Goal: Task Accomplishment & Management: Manage account settings

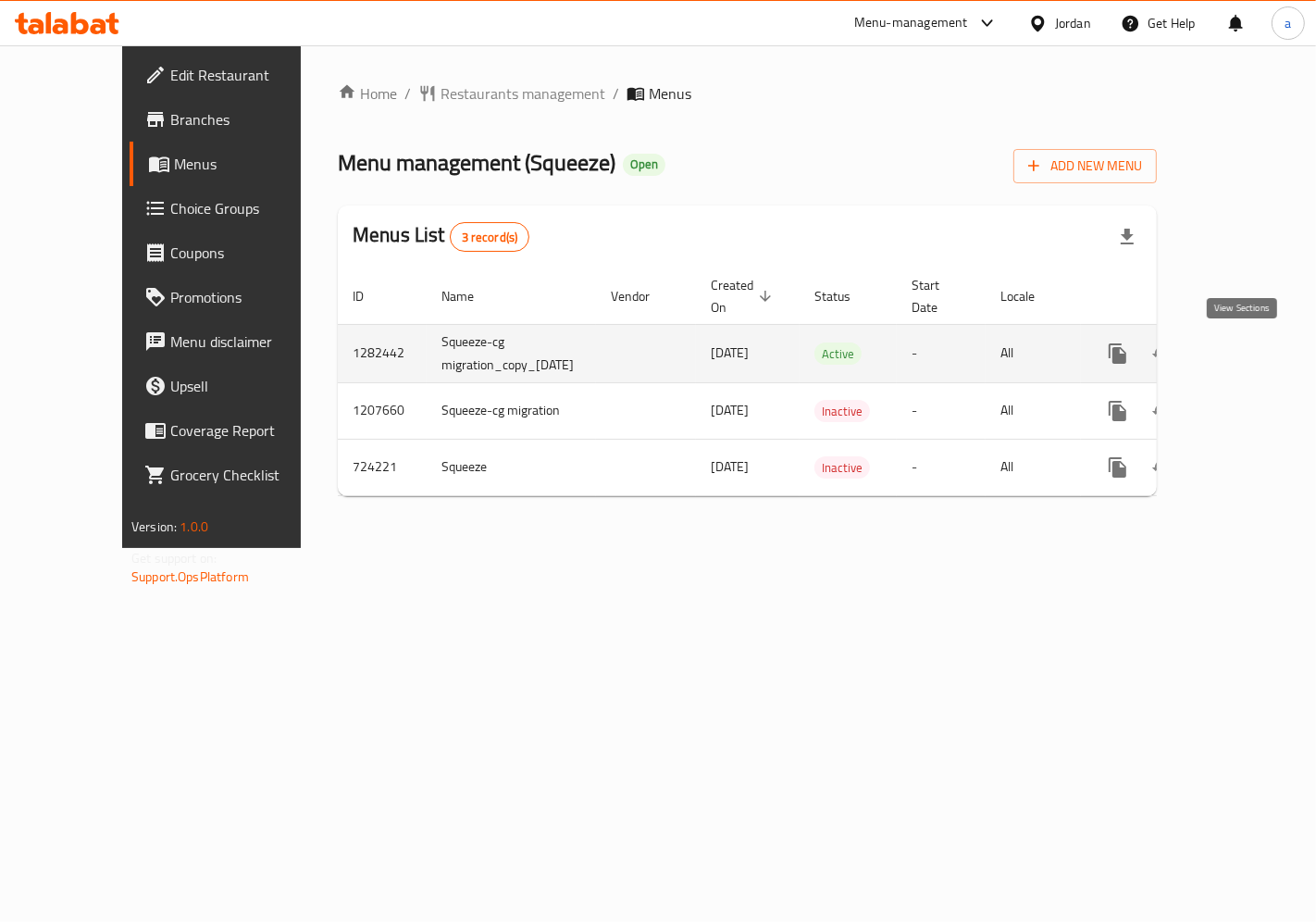
click at [1250, 355] on icon "enhanced table" at bounding box center [1251, 353] width 22 height 22
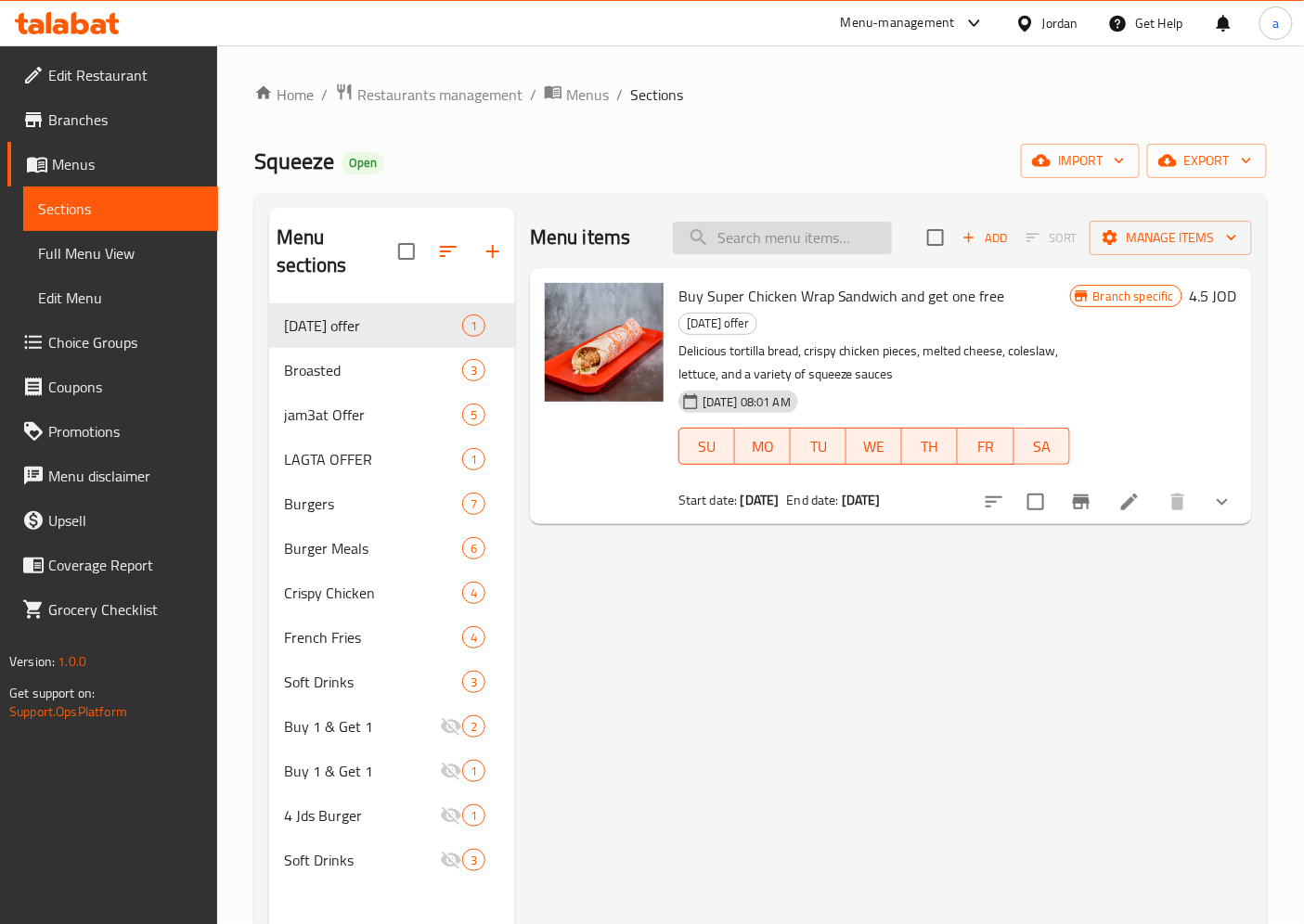
click at [835, 233] on input "search" at bounding box center [783, 237] width 219 height 32
paste input "Original Chicken Meal"
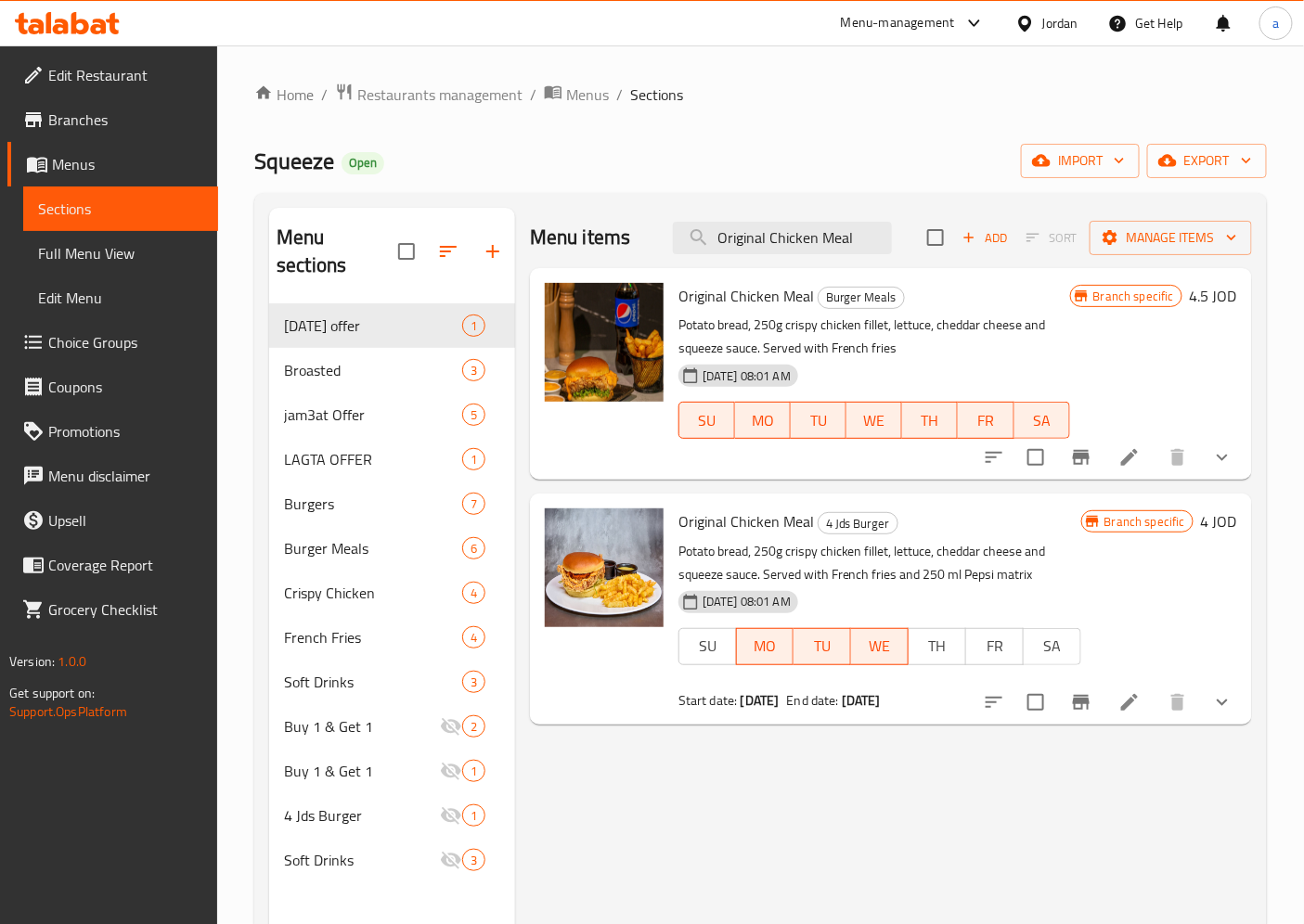
type input "Original Chicken Meal"
click at [1134, 466] on icon at bounding box center [1129, 457] width 22 height 22
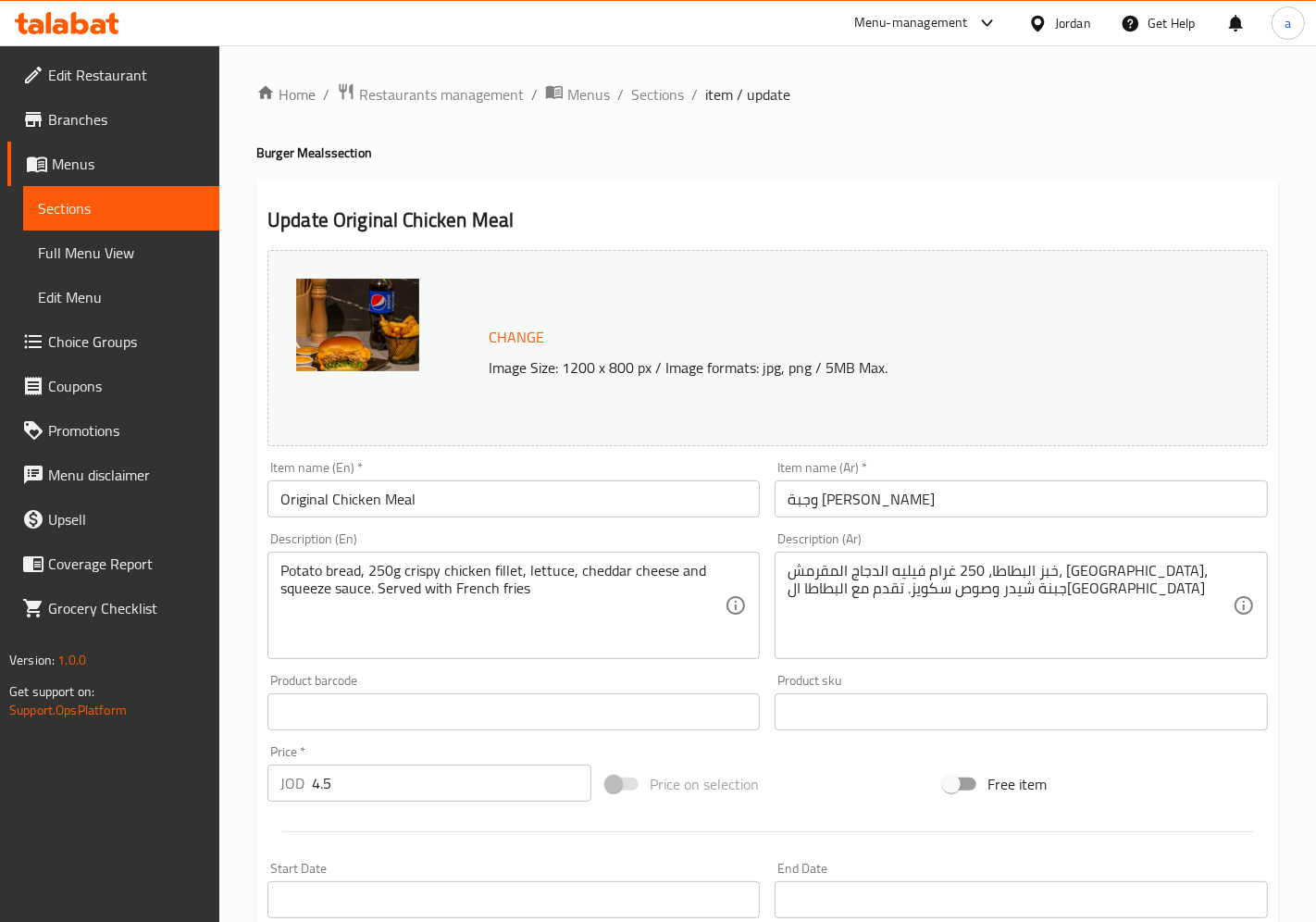
type input "اضافة صوص"
type input "0"
type input "6"
type input "إختيارك من البطاطس المقلية:"
type input "1"
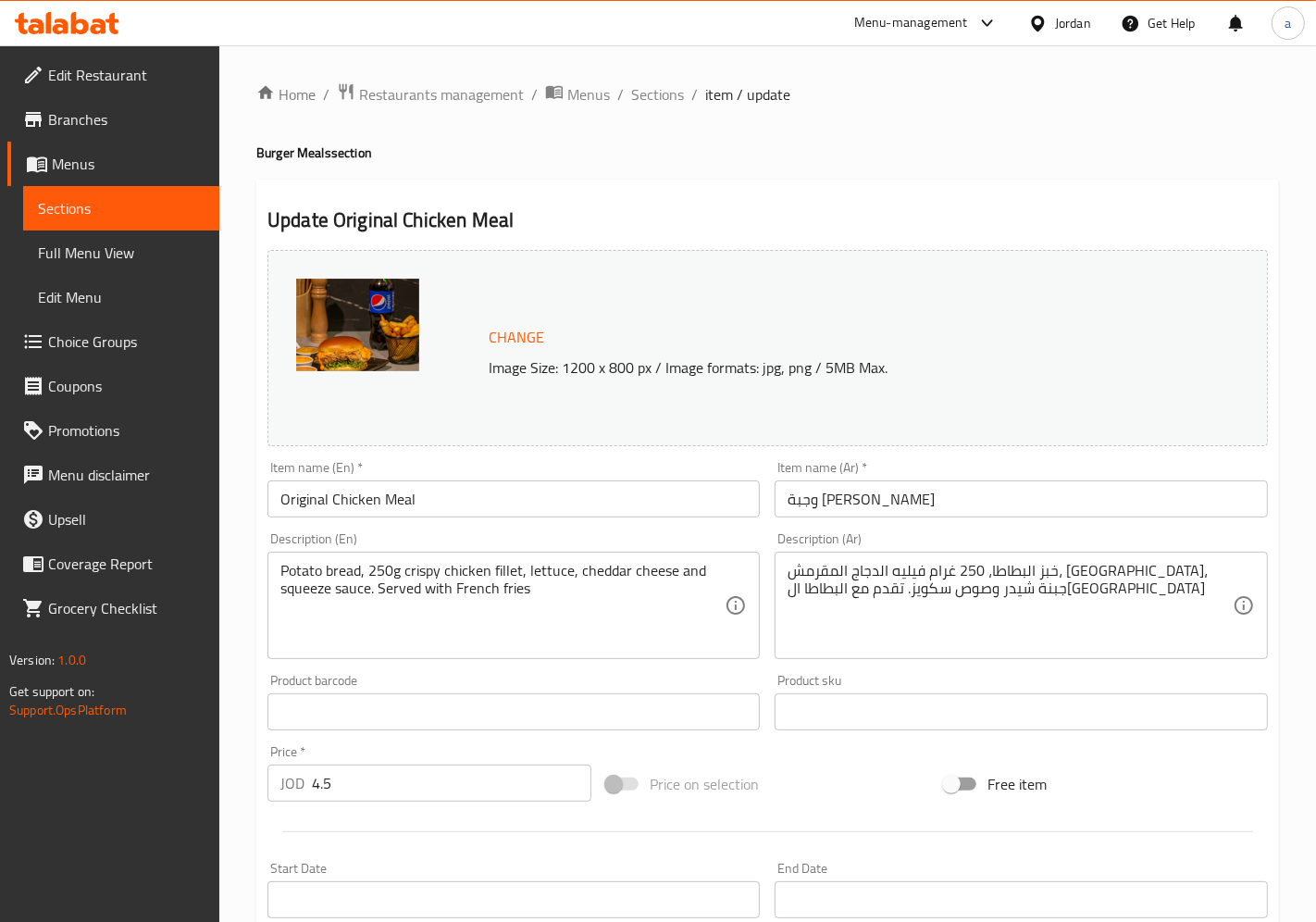
type input "1"
type input "اضافة مقبلات"
type input "0"
type input "2"
type input "اختيارك الأول من الصوصات:"
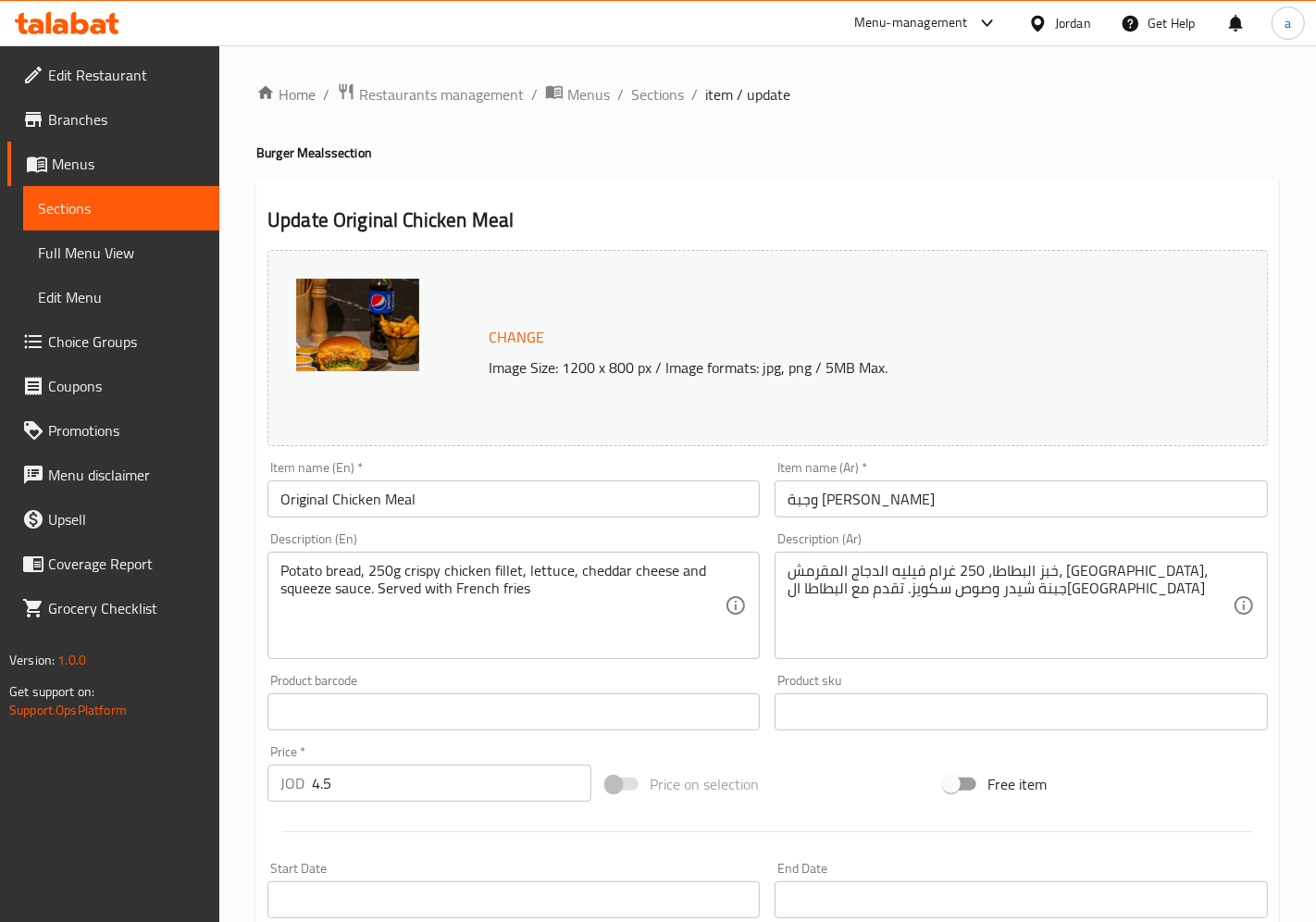
type input "1"
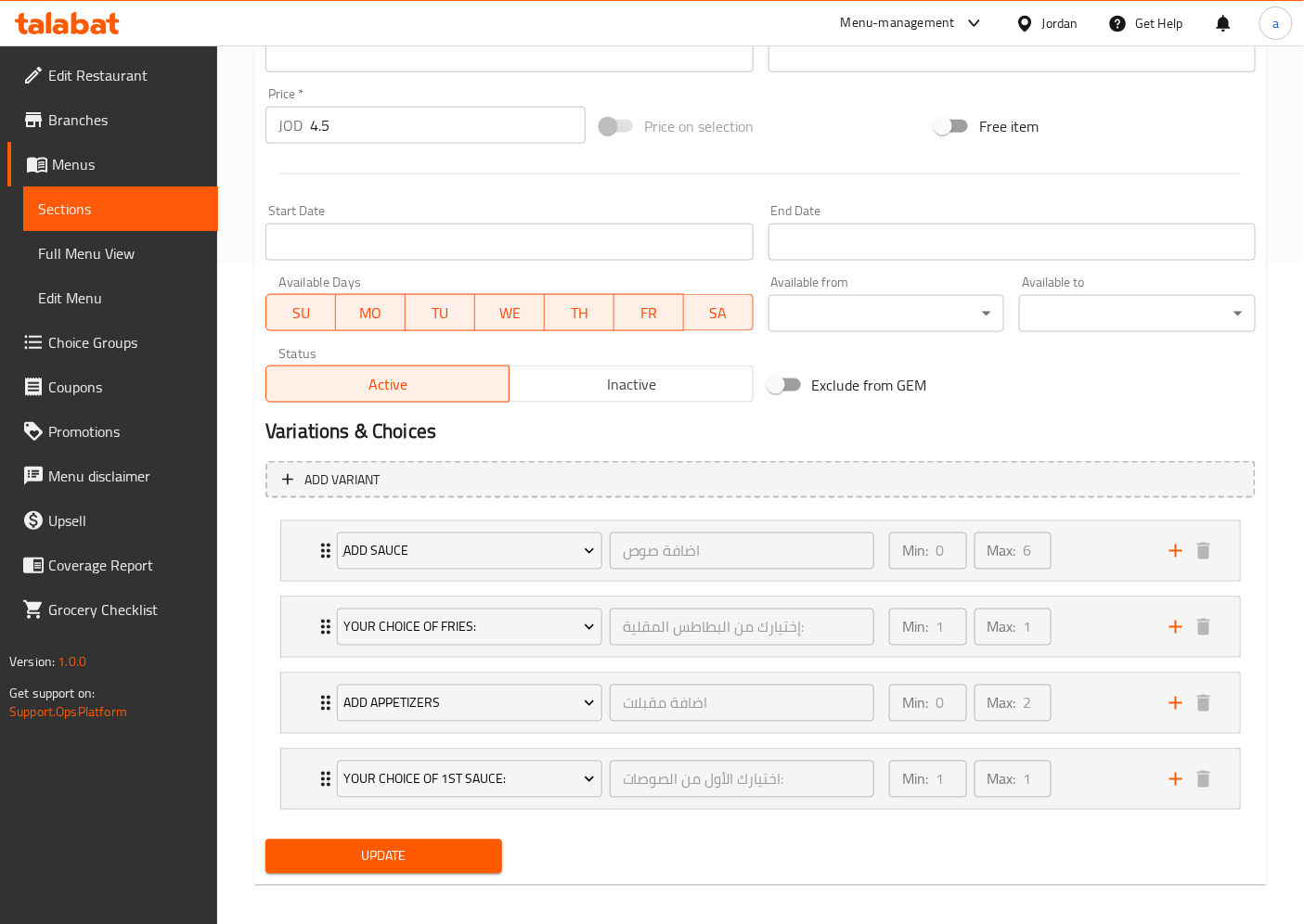
scroll to position [671, 0]
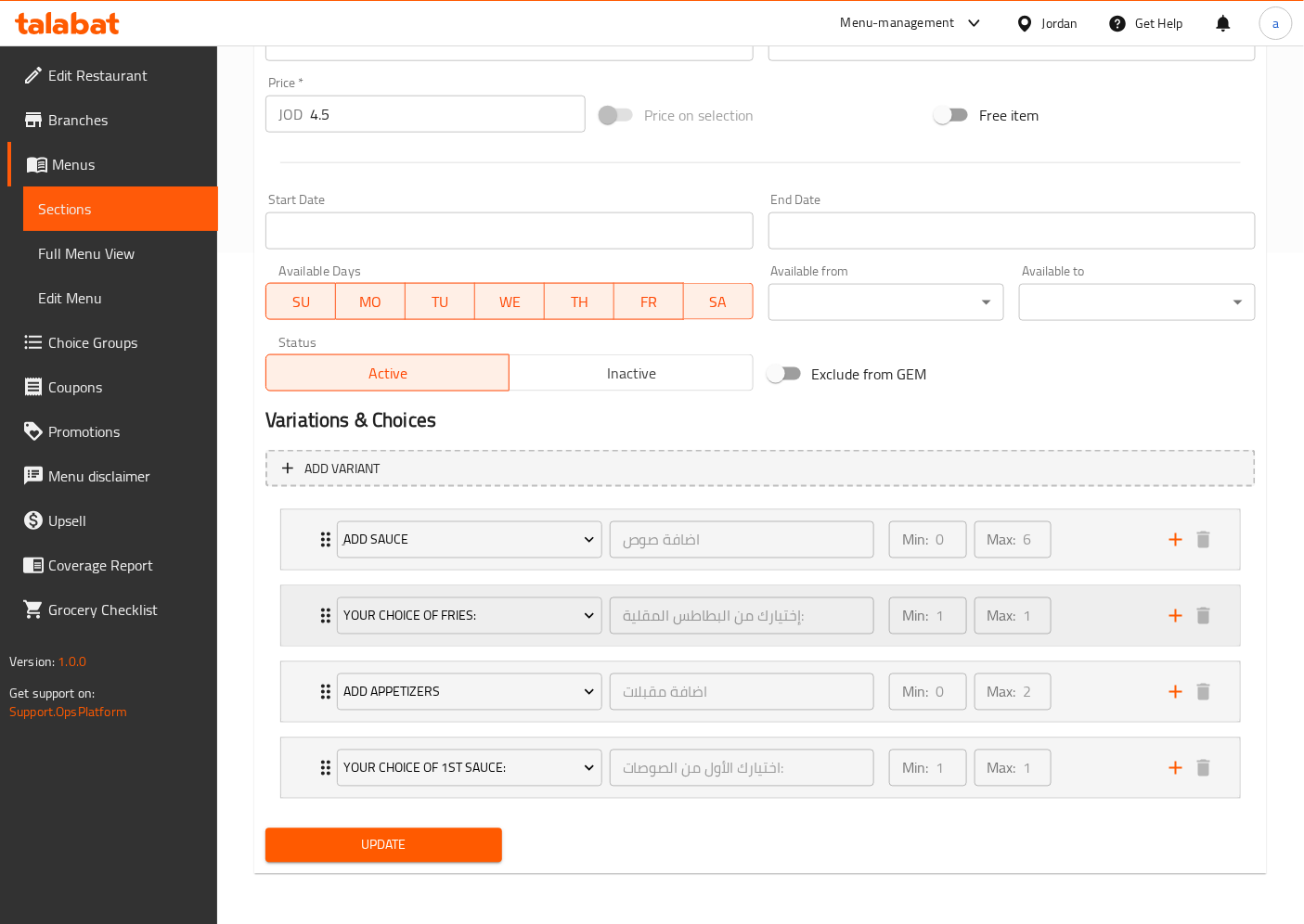
click at [1079, 599] on div "Min: 1 ​ Max: 1 ​" at bounding box center [1018, 615] width 281 height 59
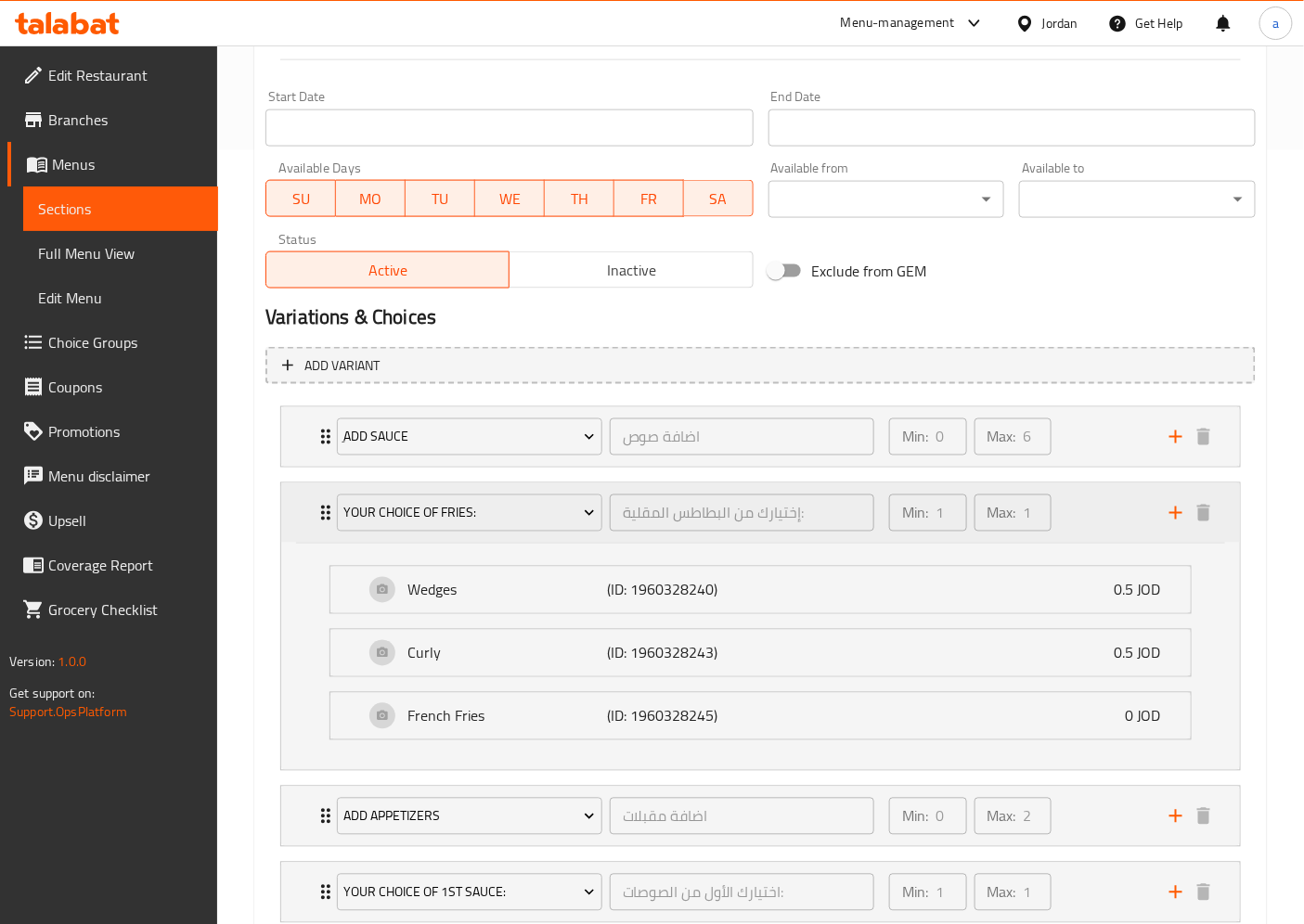
click at [1092, 515] on div "Min: 1 ​ Max: 1 ​" at bounding box center [1018, 512] width 281 height 59
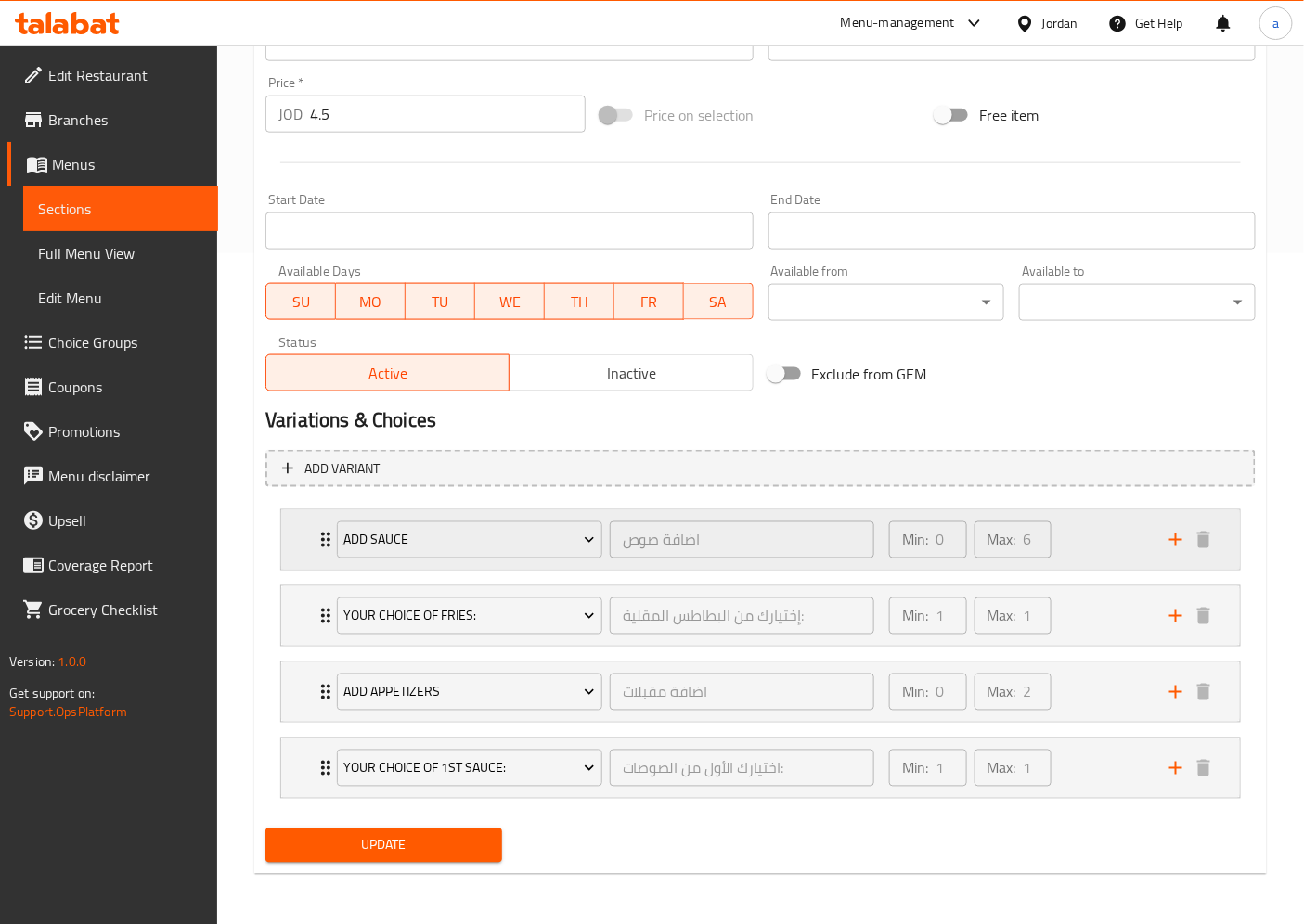
click at [1083, 551] on div "Min: 0 ​ Max: 6 ​" at bounding box center [1018, 540] width 281 height 59
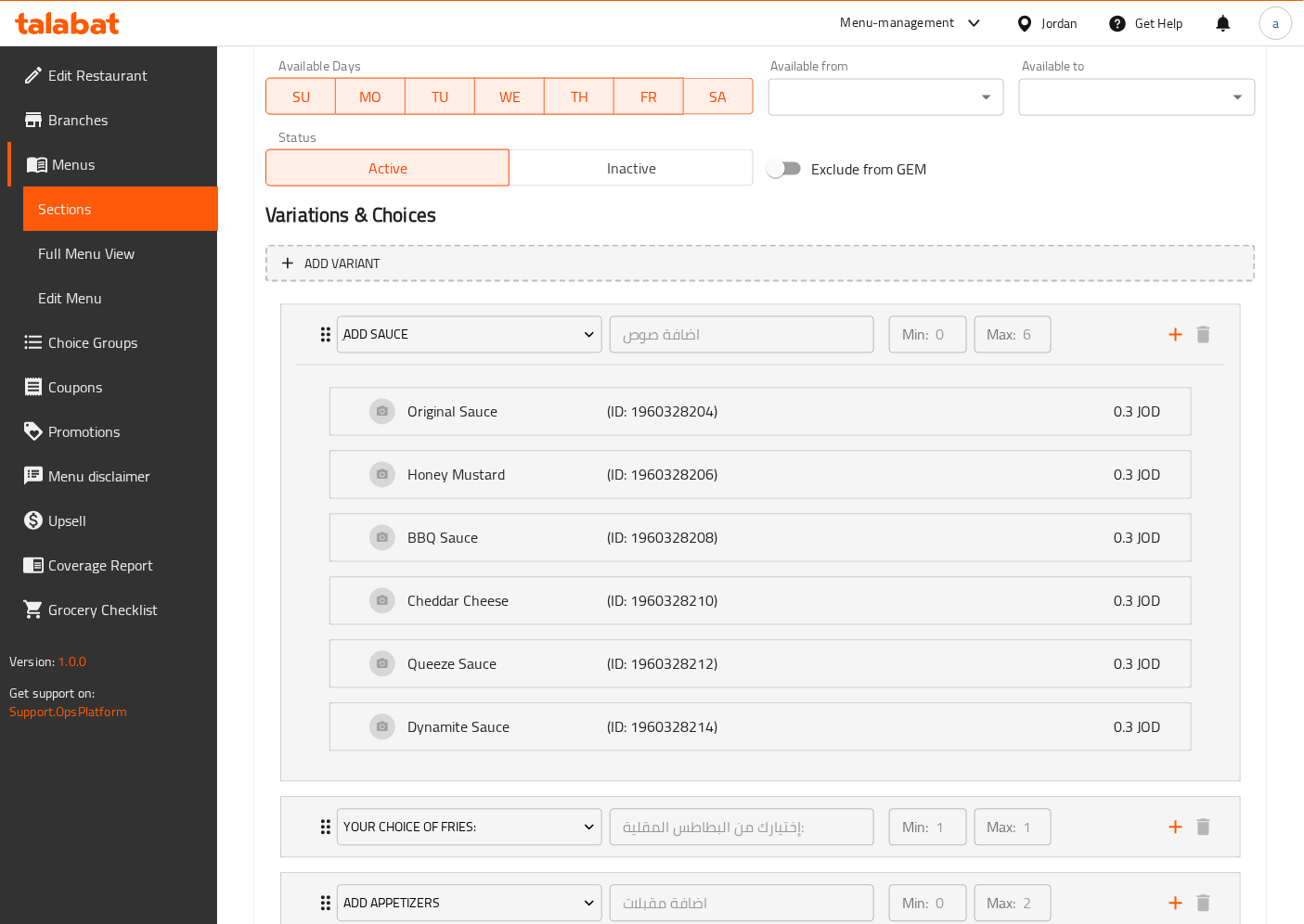
scroll to position [876, 0]
click at [1091, 323] on div "Min: 0 ​ Max: 6 ​" at bounding box center [1018, 334] width 281 height 59
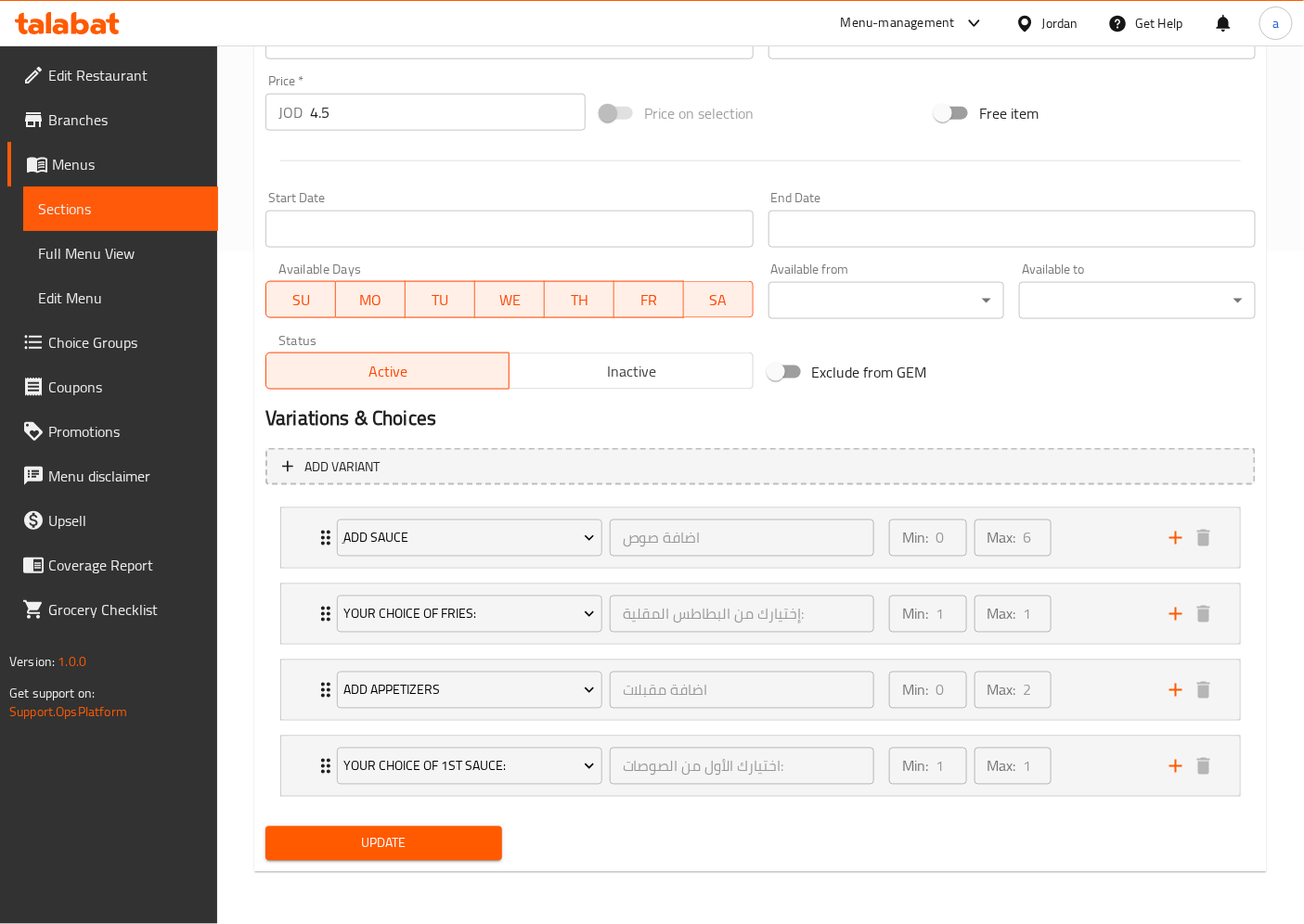
scroll to position [671, 0]
click at [1118, 631] on div "Min: 1 ​ Max: 1 ​" at bounding box center [1018, 615] width 281 height 59
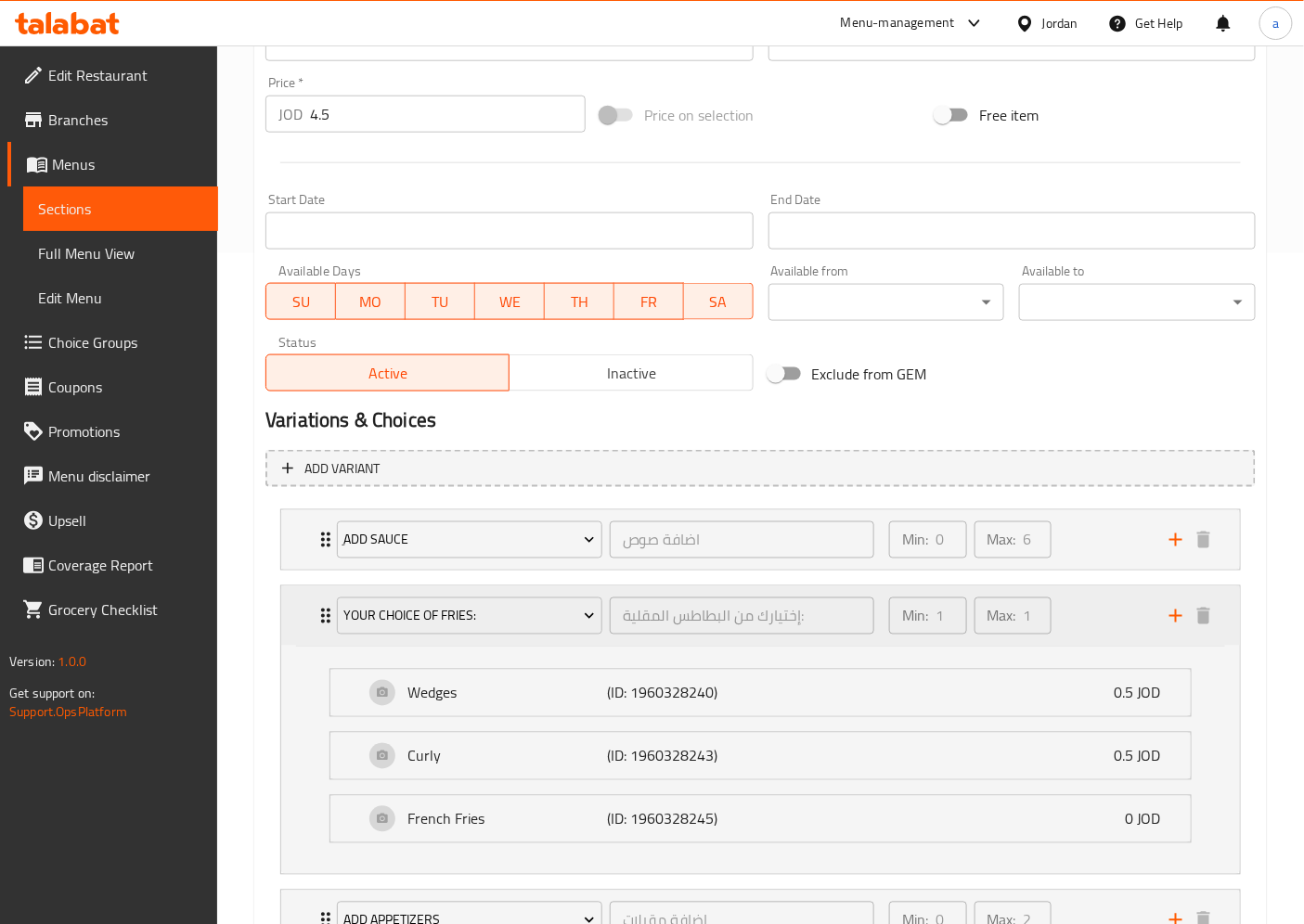
scroll to position [876, 0]
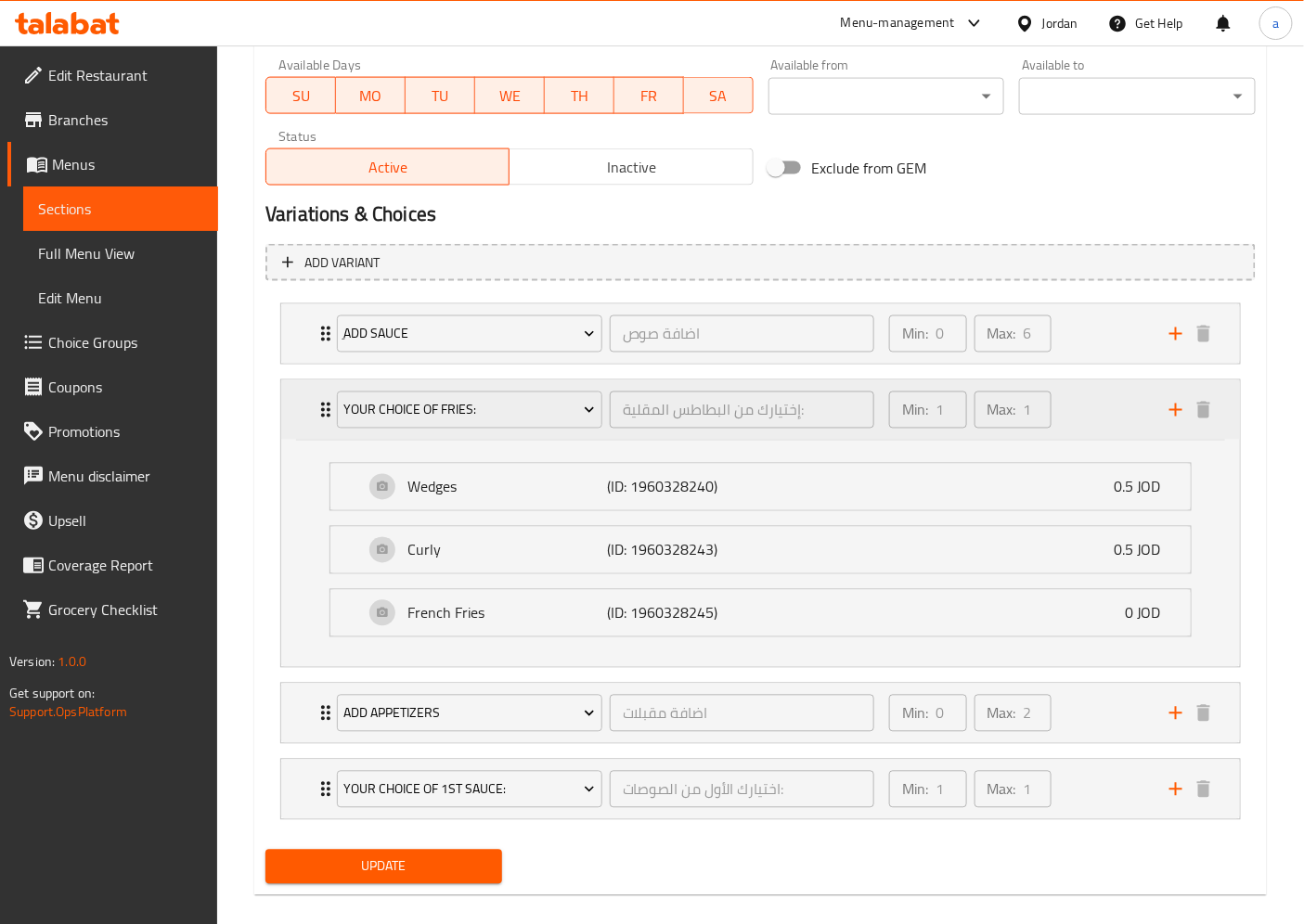
click at [1099, 425] on div "Min: 1 ​ Max: 1 ​" at bounding box center [1018, 410] width 281 height 59
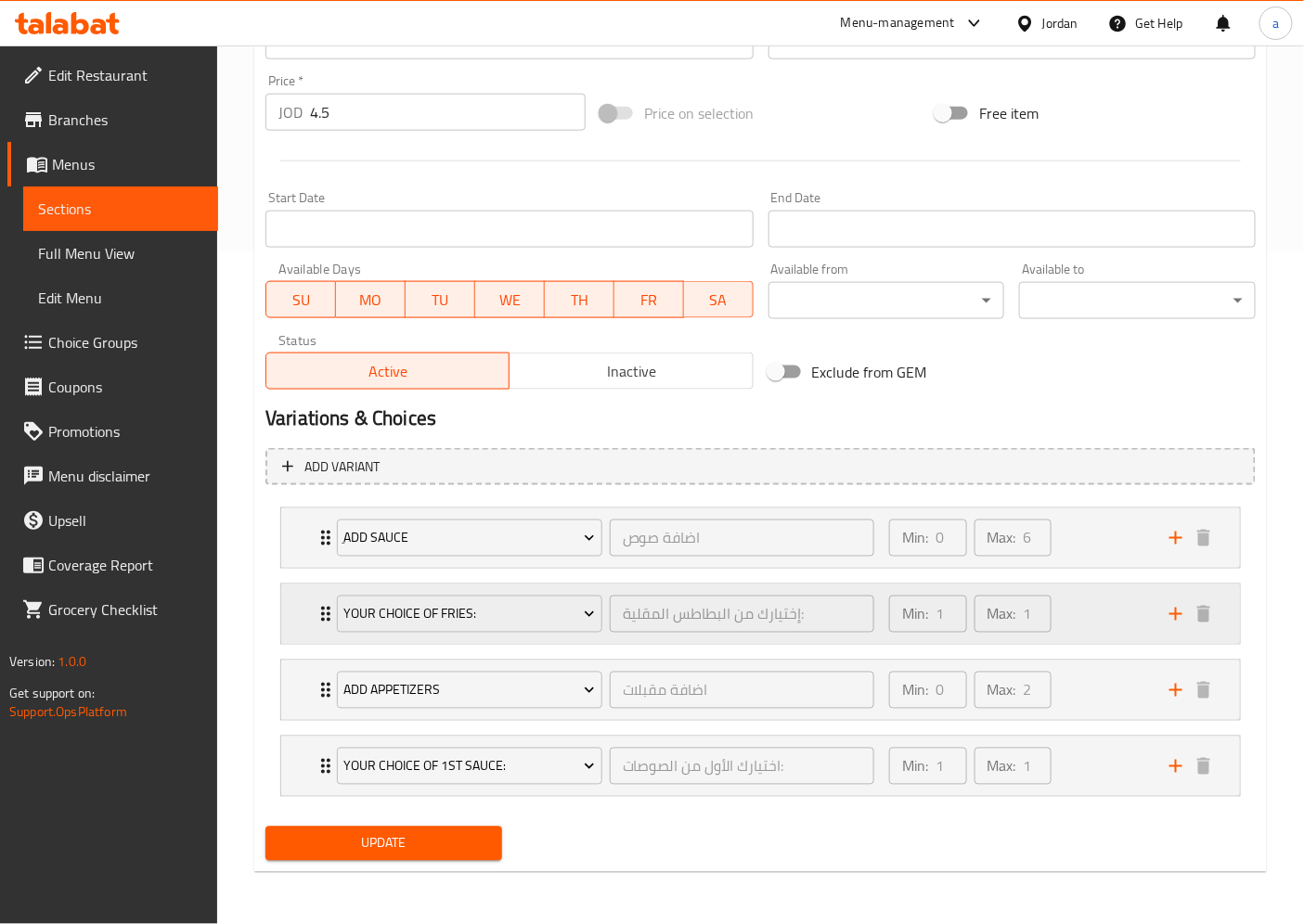
scroll to position [671, 0]
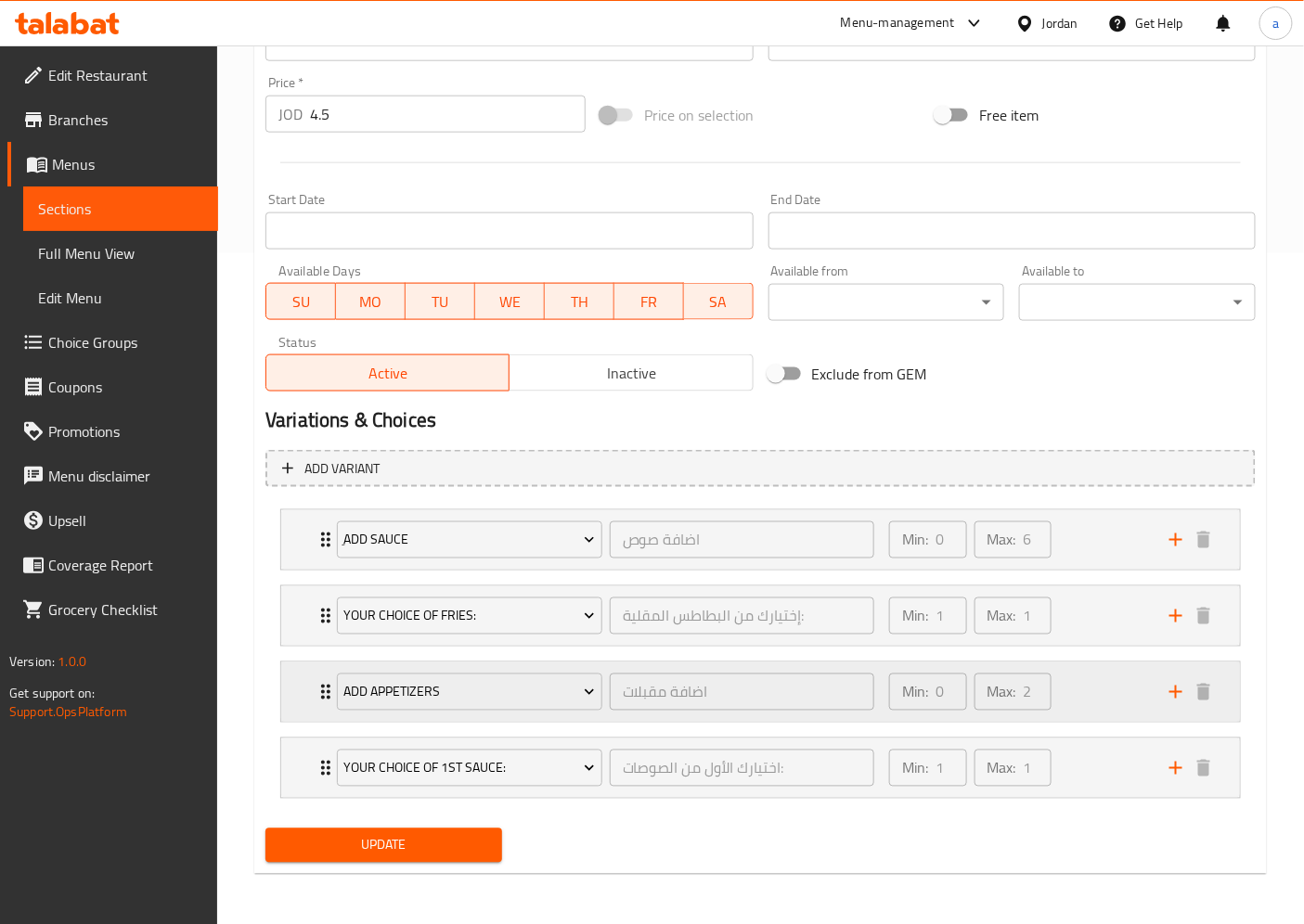
click at [1100, 689] on div "Min: 0 ​ Max: 2 ​" at bounding box center [1018, 691] width 281 height 59
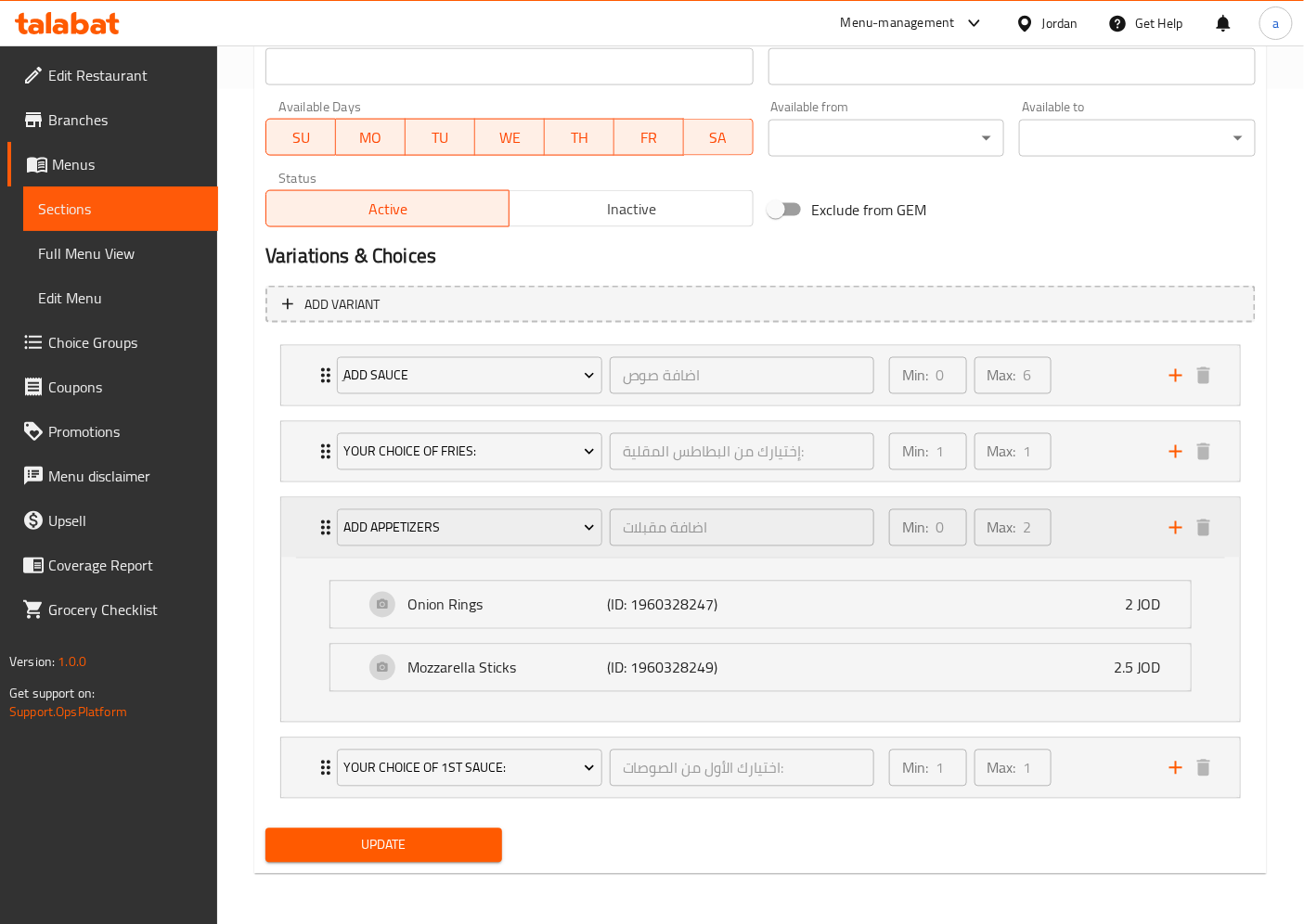
scroll to position [836, 0]
click at [1105, 525] on div "Min: 0 ​ Max: 2 ​" at bounding box center [1018, 526] width 281 height 59
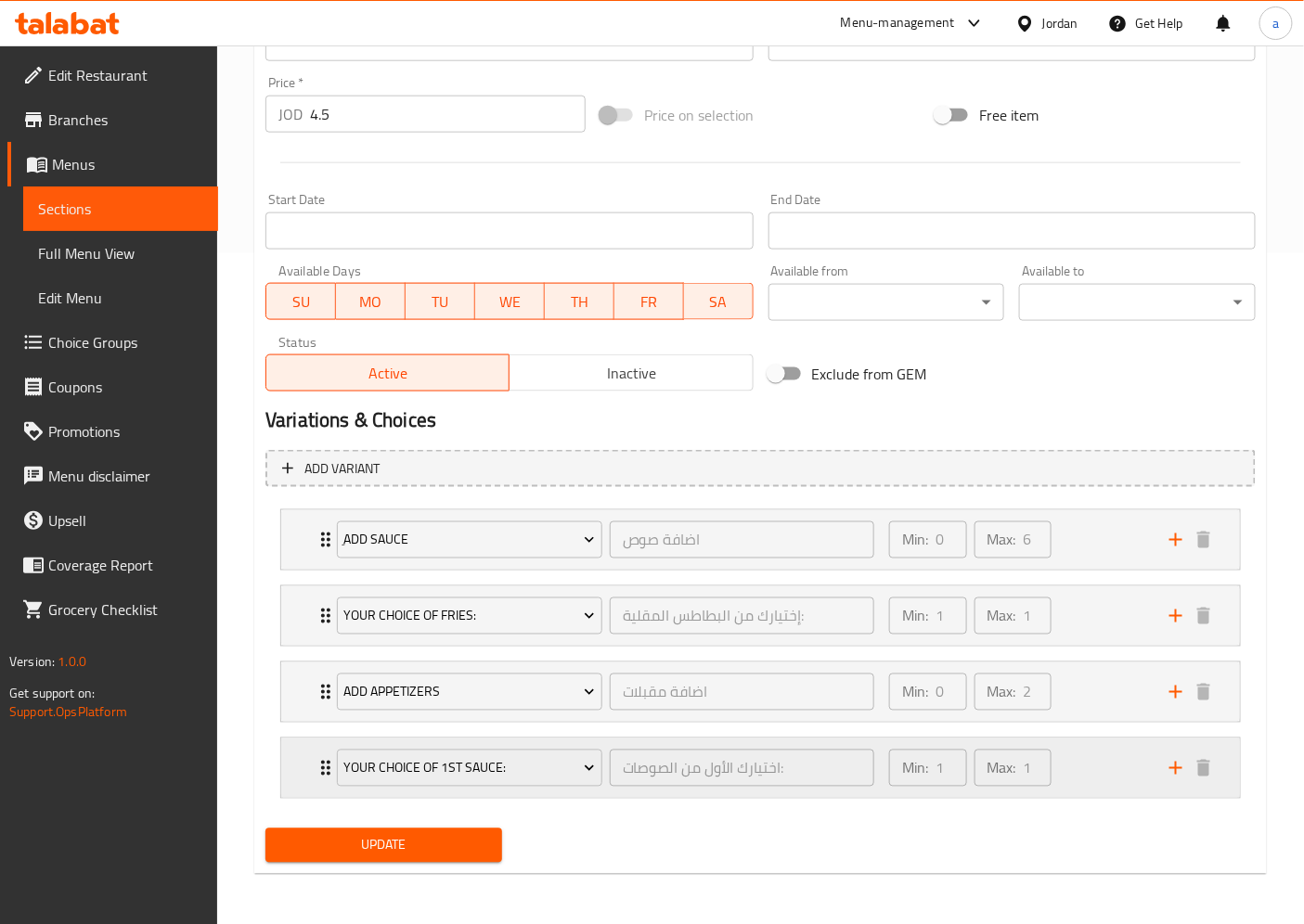
click at [1118, 772] on div "Min: 1 ​ Max: 1 ​" at bounding box center [1018, 768] width 281 height 59
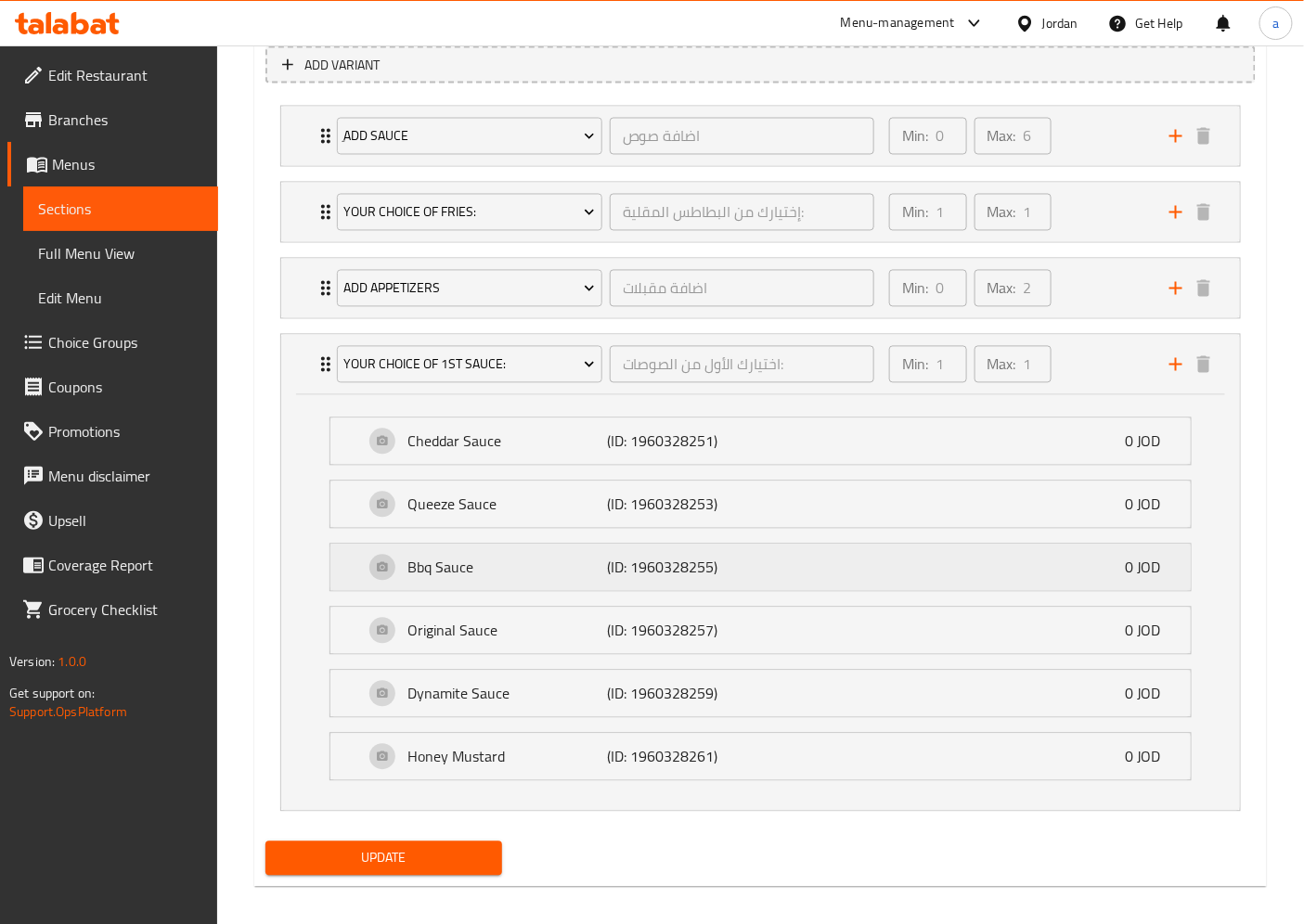
scroll to position [1088, 0]
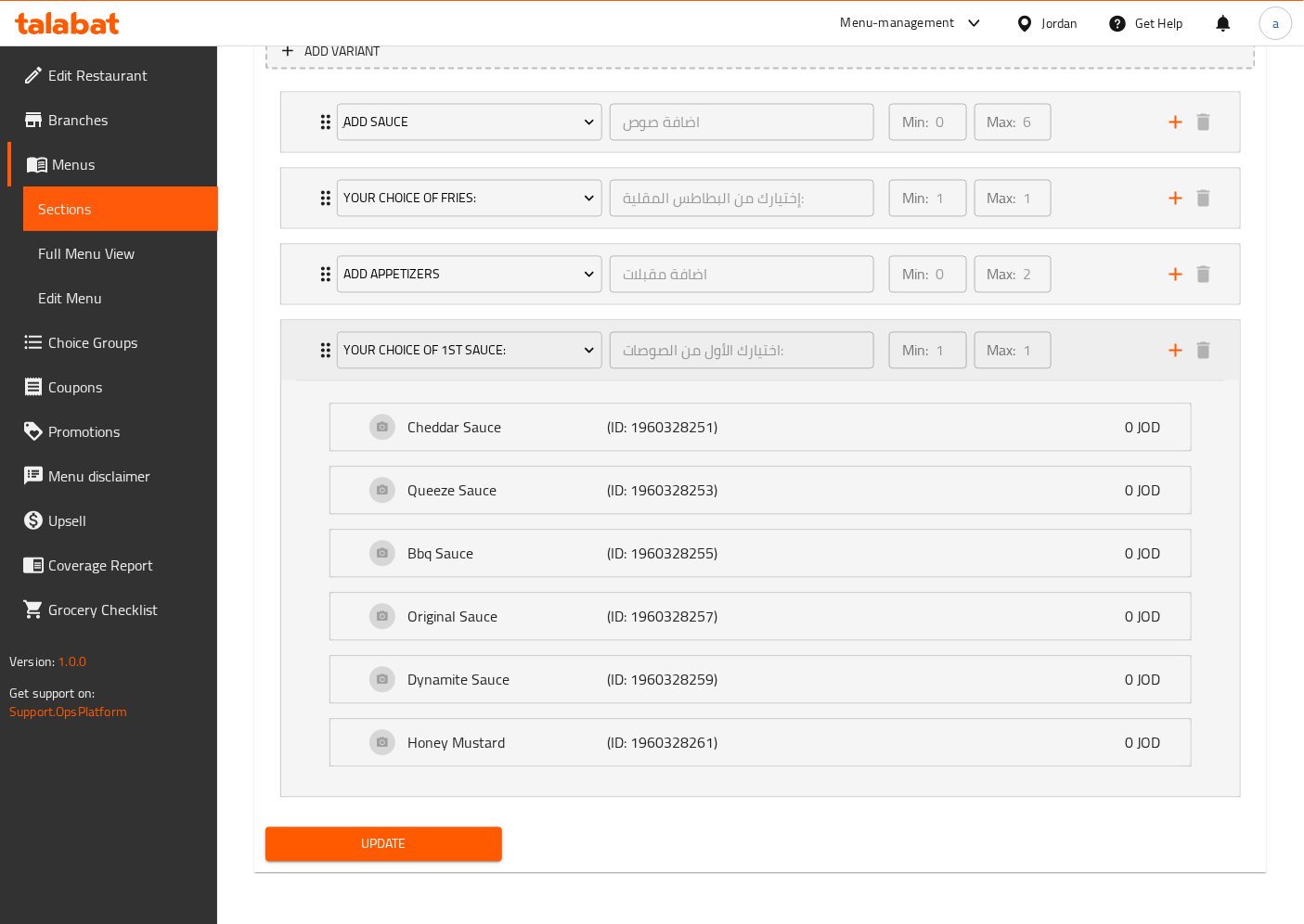
click at [1118, 346] on div "Min: 1 ​ Max: 1 ​" at bounding box center [1018, 350] width 281 height 59
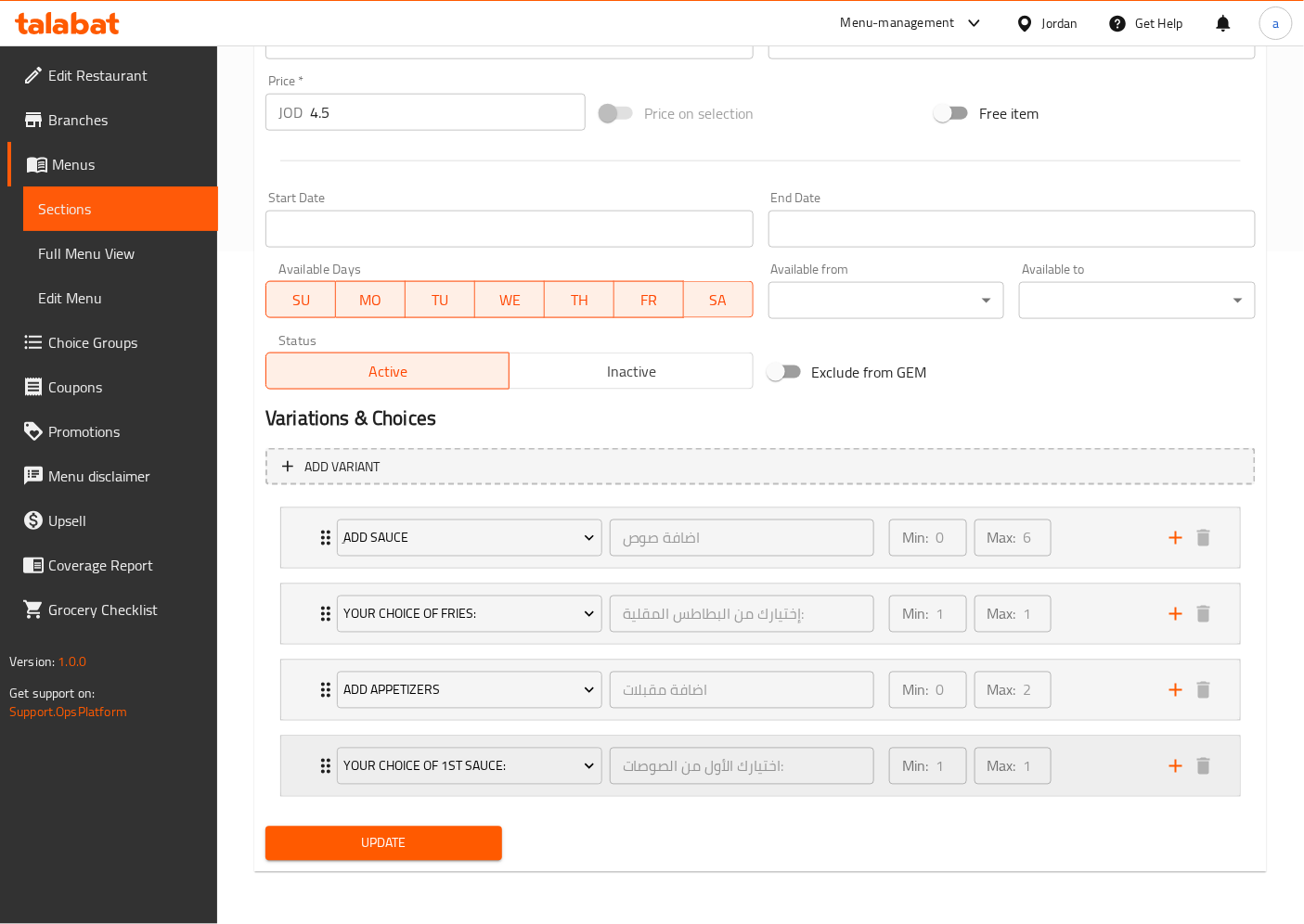
scroll to position [671, 0]
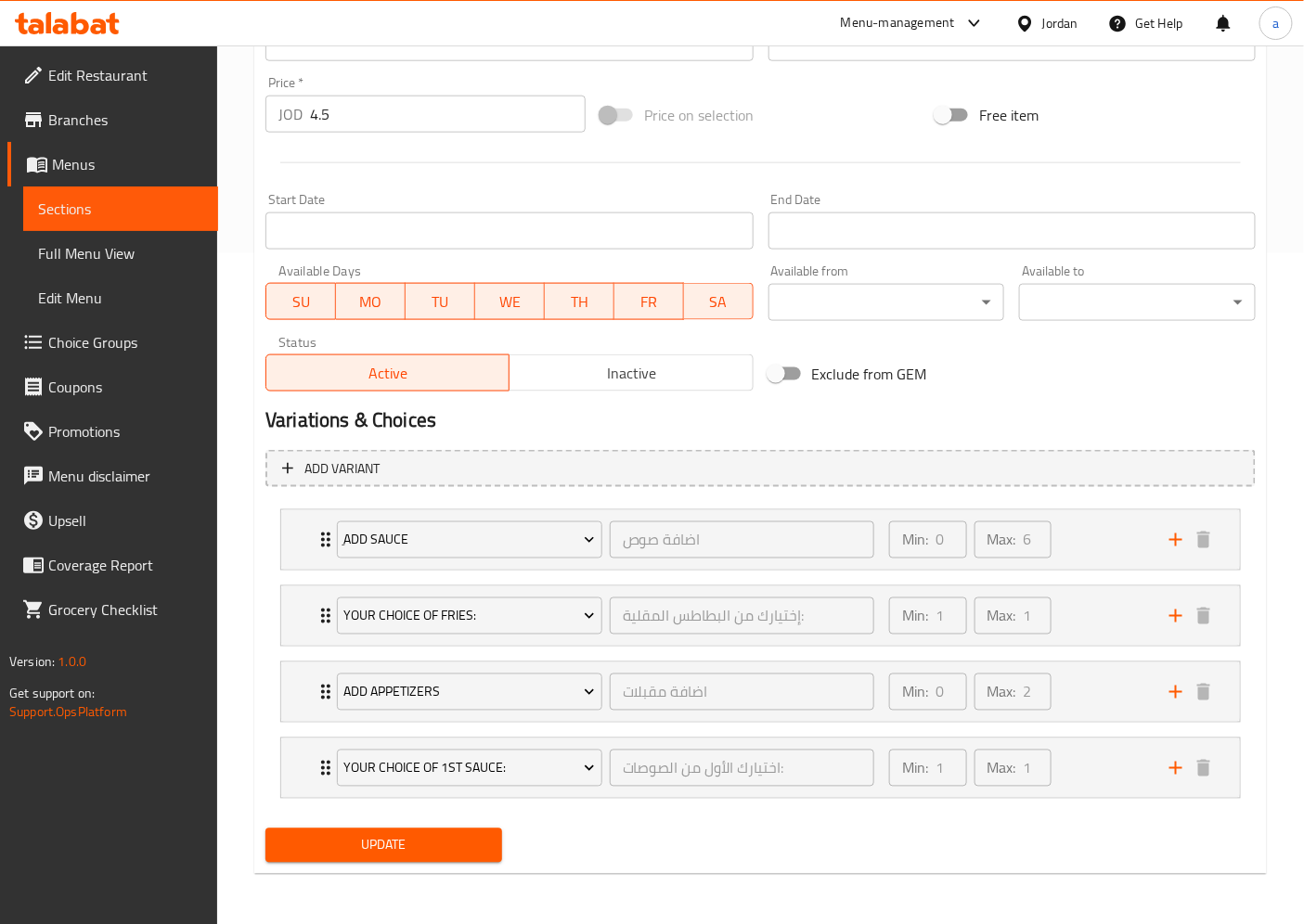
click at [1070, 22] on div "Jordan" at bounding box center [1059, 22] width 36 height 20
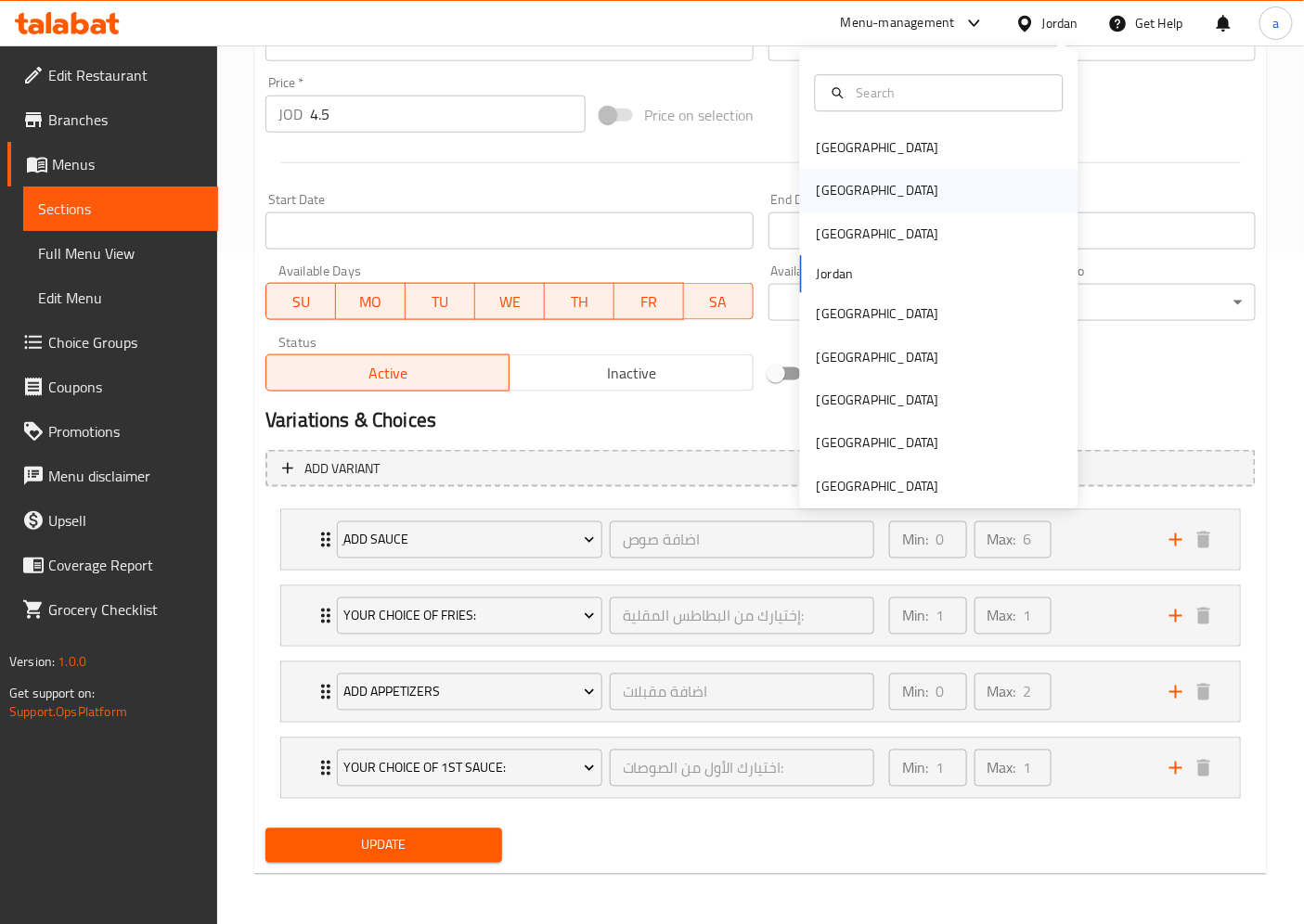
click at [824, 196] on div "[GEOGRAPHIC_DATA]" at bounding box center [878, 190] width 122 height 20
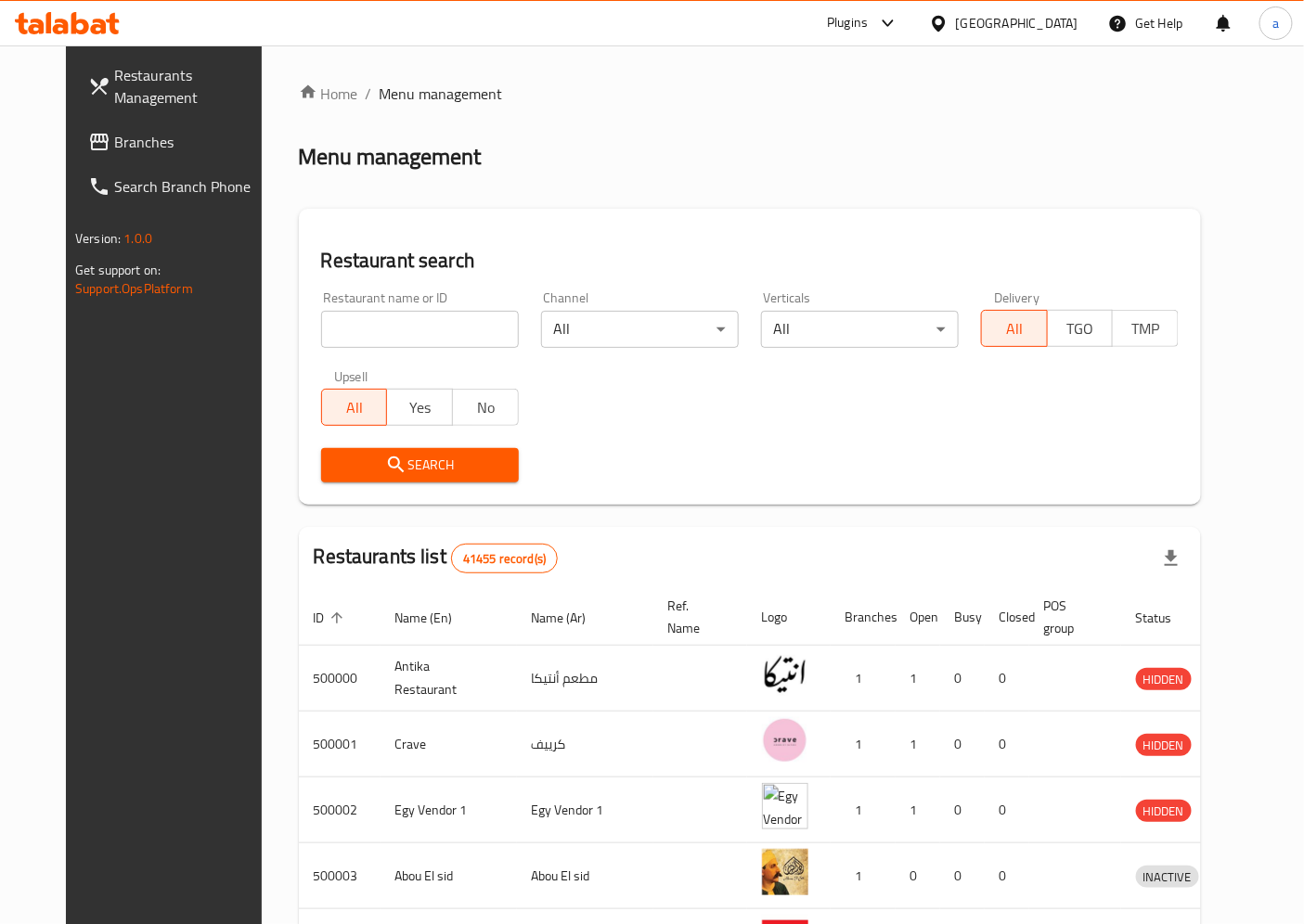
click at [450, 329] on input "search" at bounding box center [420, 329] width 198 height 37
paste input "736832"
type input "736832"
click button "Search" at bounding box center [420, 465] width 198 height 34
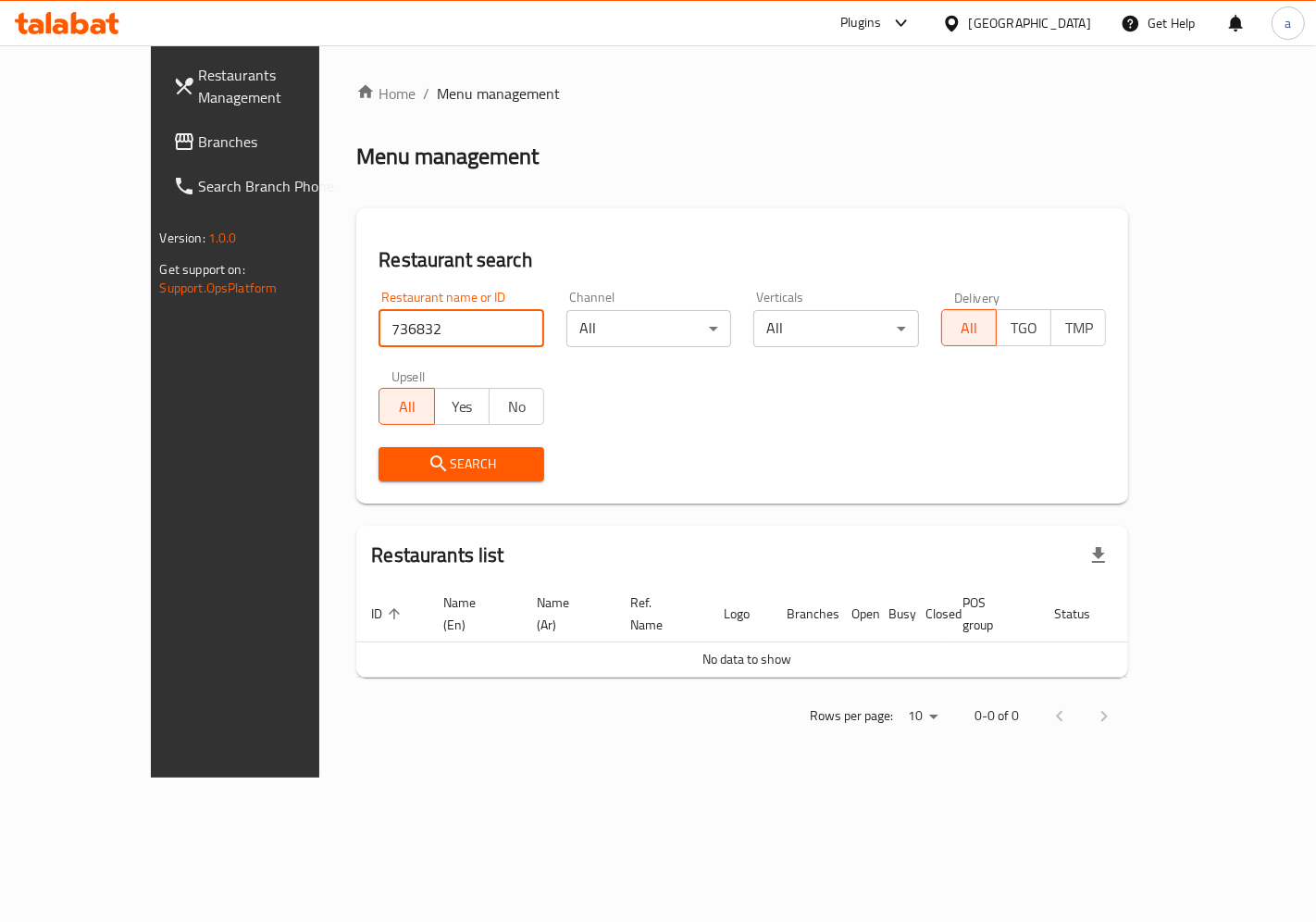
click at [199, 137] on span "Branches" at bounding box center [278, 141] width 157 height 22
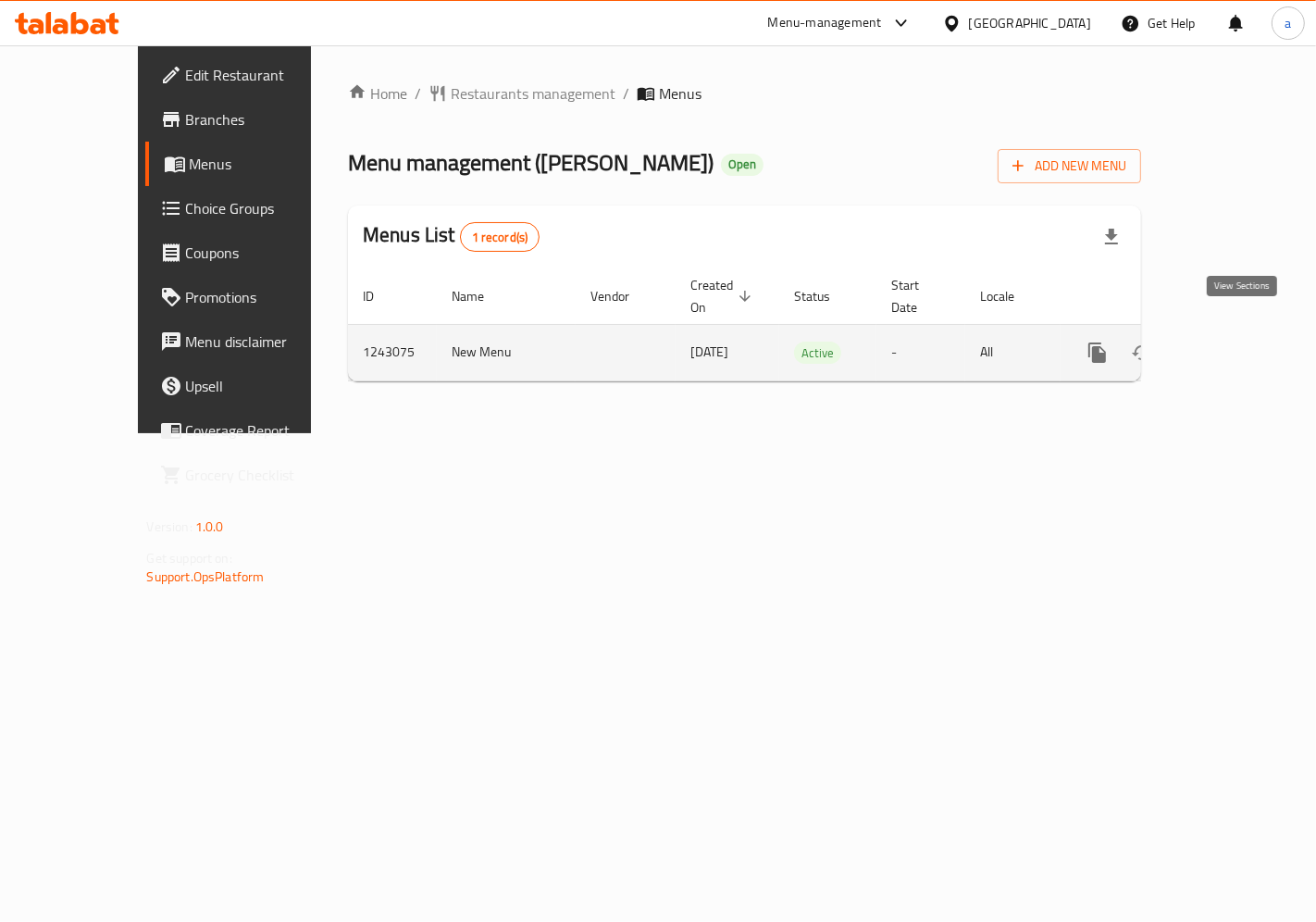
click at [1242, 342] on icon "enhanced table" at bounding box center [1231, 353] width 22 height 22
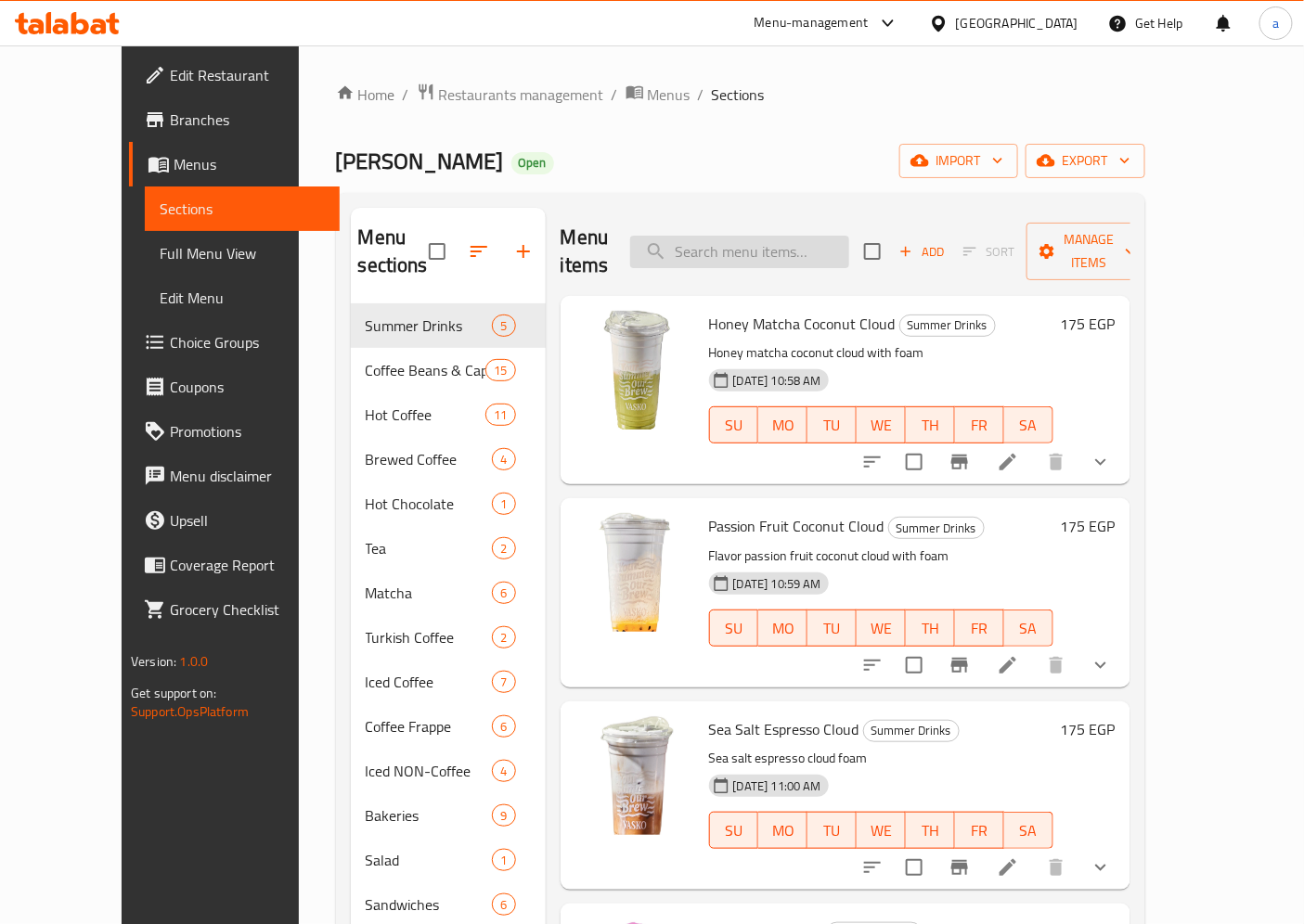
click at [772, 248] on input "search" at bounding box center [740, 251] width 219 height 32
paste input "Your Choice Of Size"
type input "Your Choice Of Size"
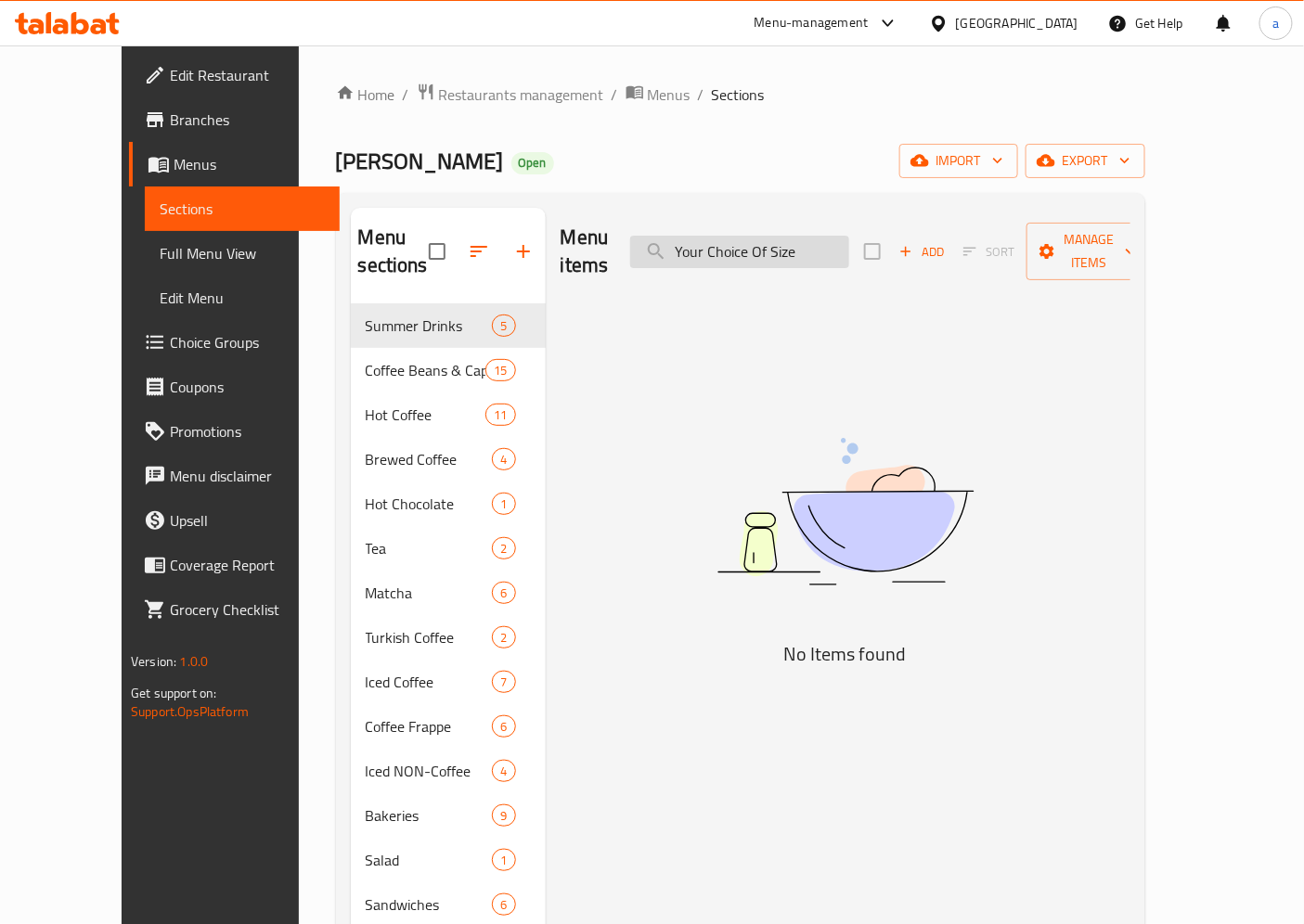
click at [814, 236] on input "Your Choice Of Size" at bounding box center [740, 251] width 219 height 32
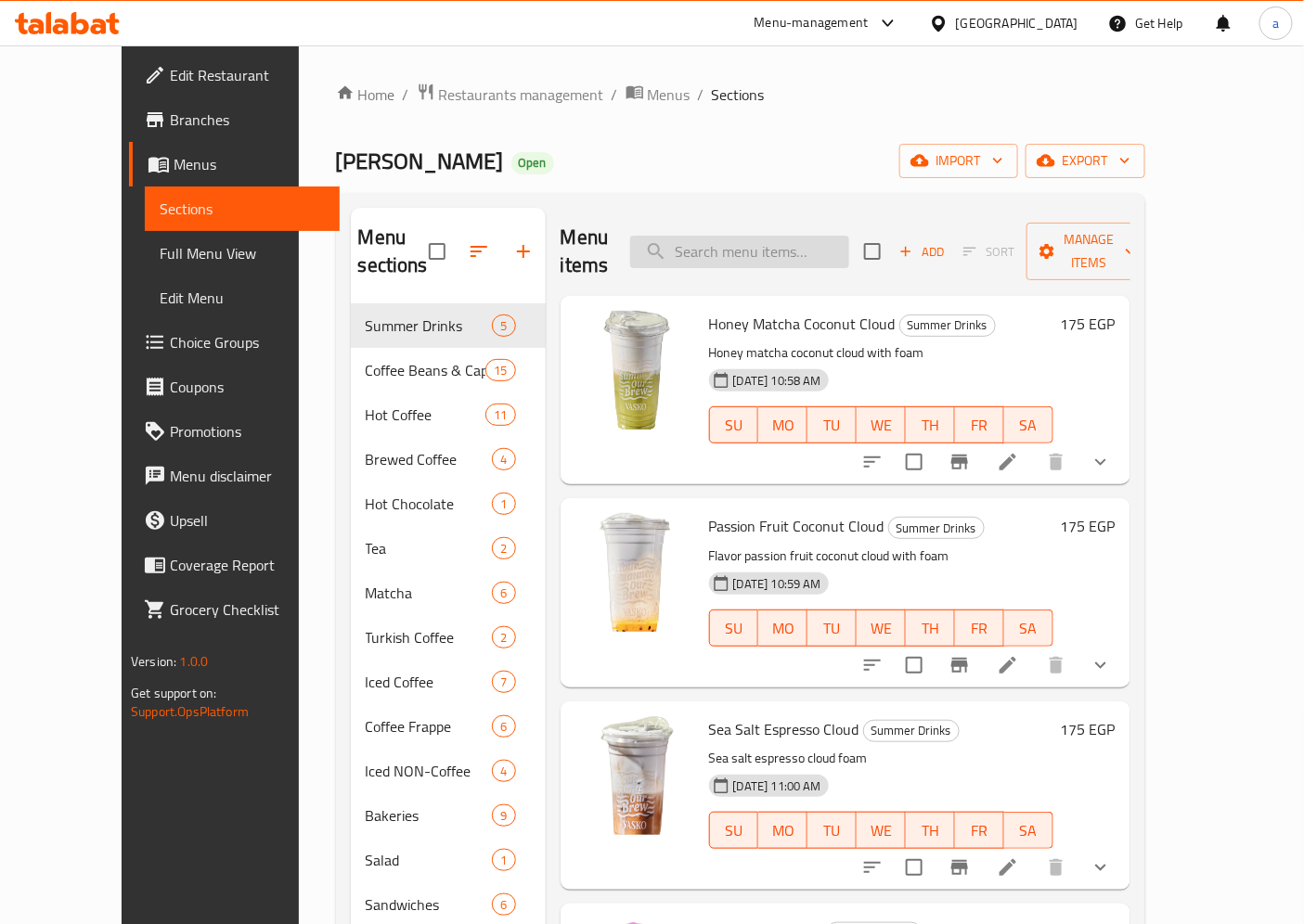
paste input "Changes of Your Choice Of Size"
type input "Changes of Your Choice Of Size"
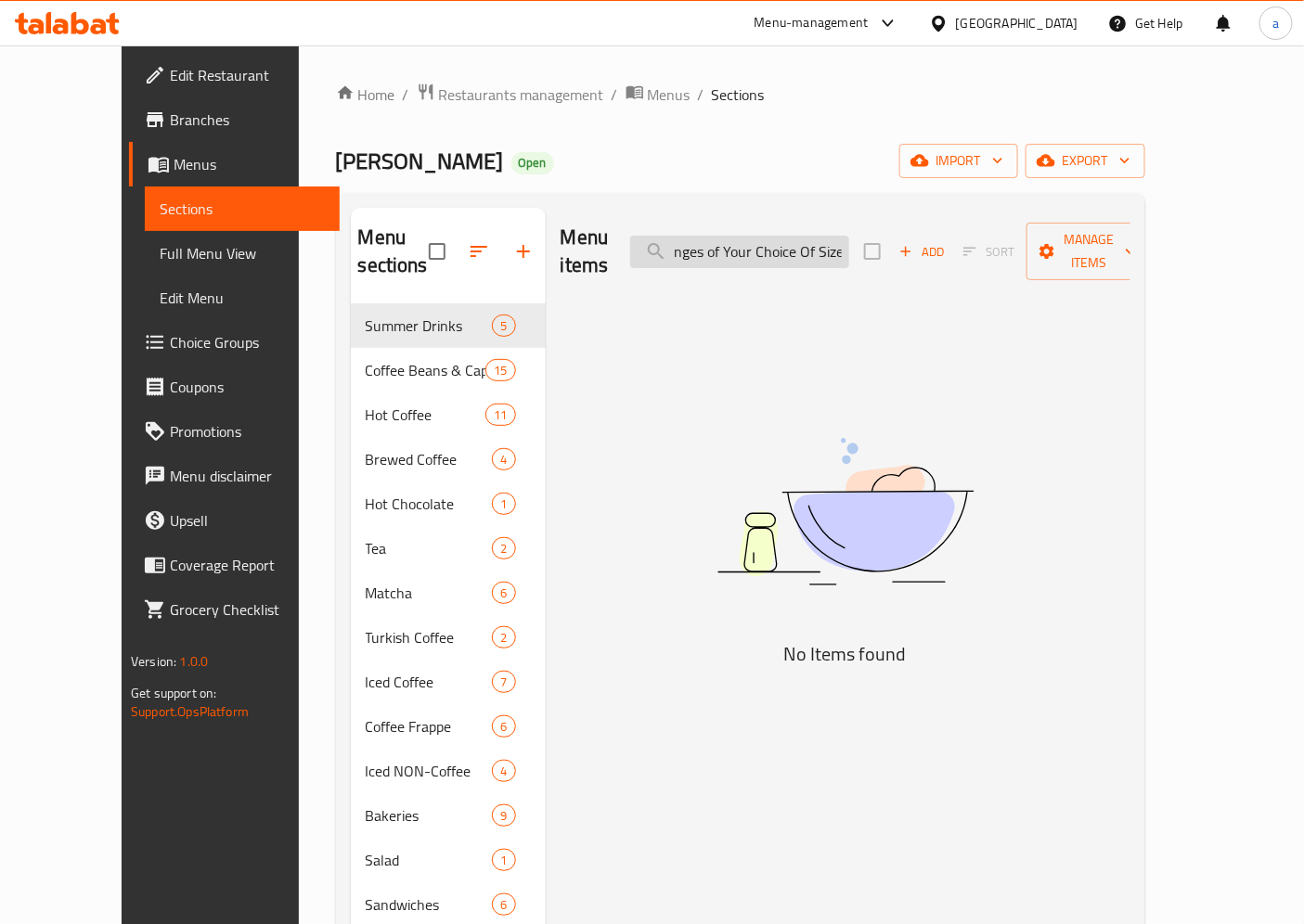
click at [781, 245] on input "Changes of Your Choice Of Size" at bounding box center [740, 251] width 219 height 32
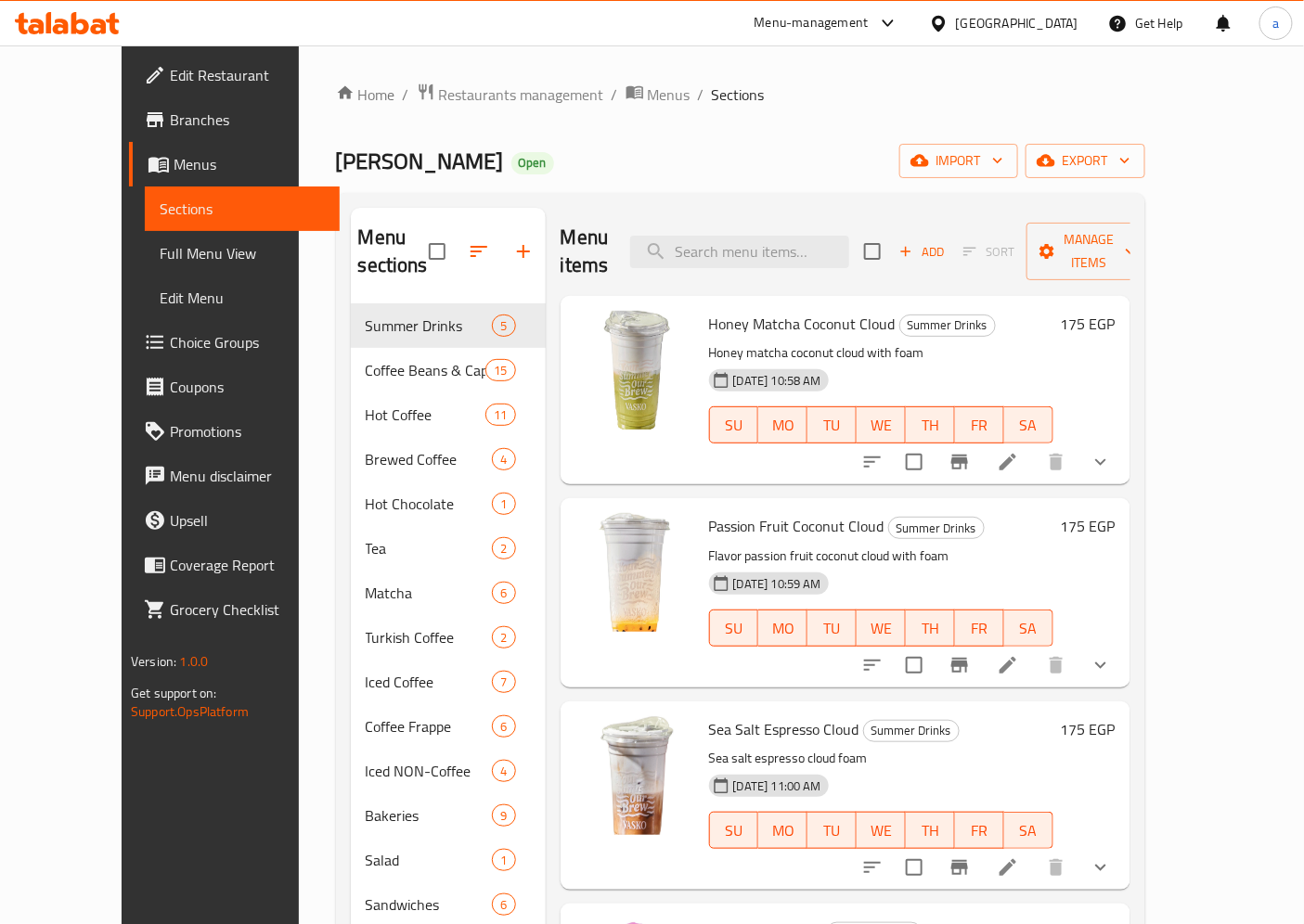
click at [129, 321] on link "Choice Groups" at bounding box center [234, 343] width 211 height 45
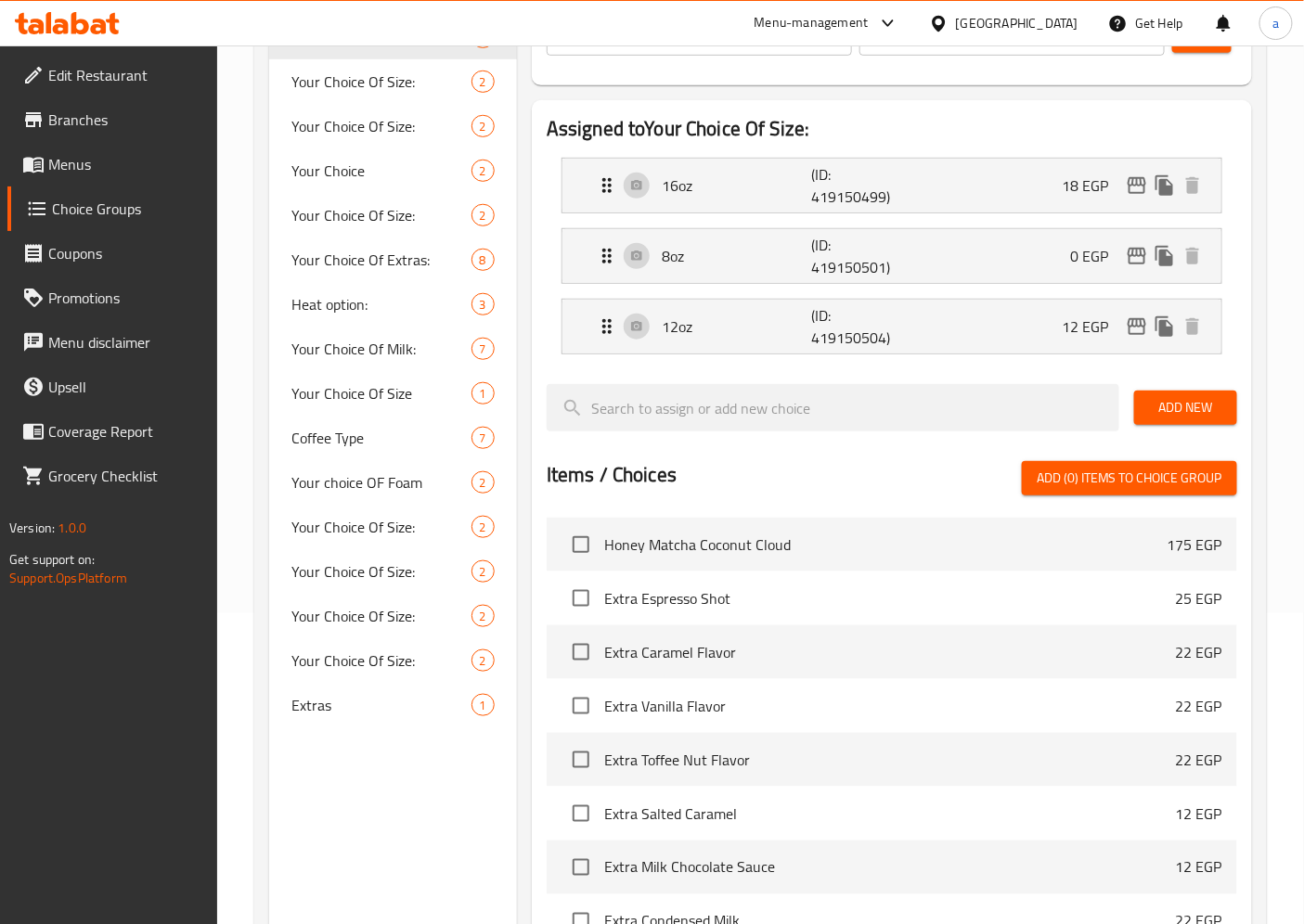
scroll to position [309, 0]
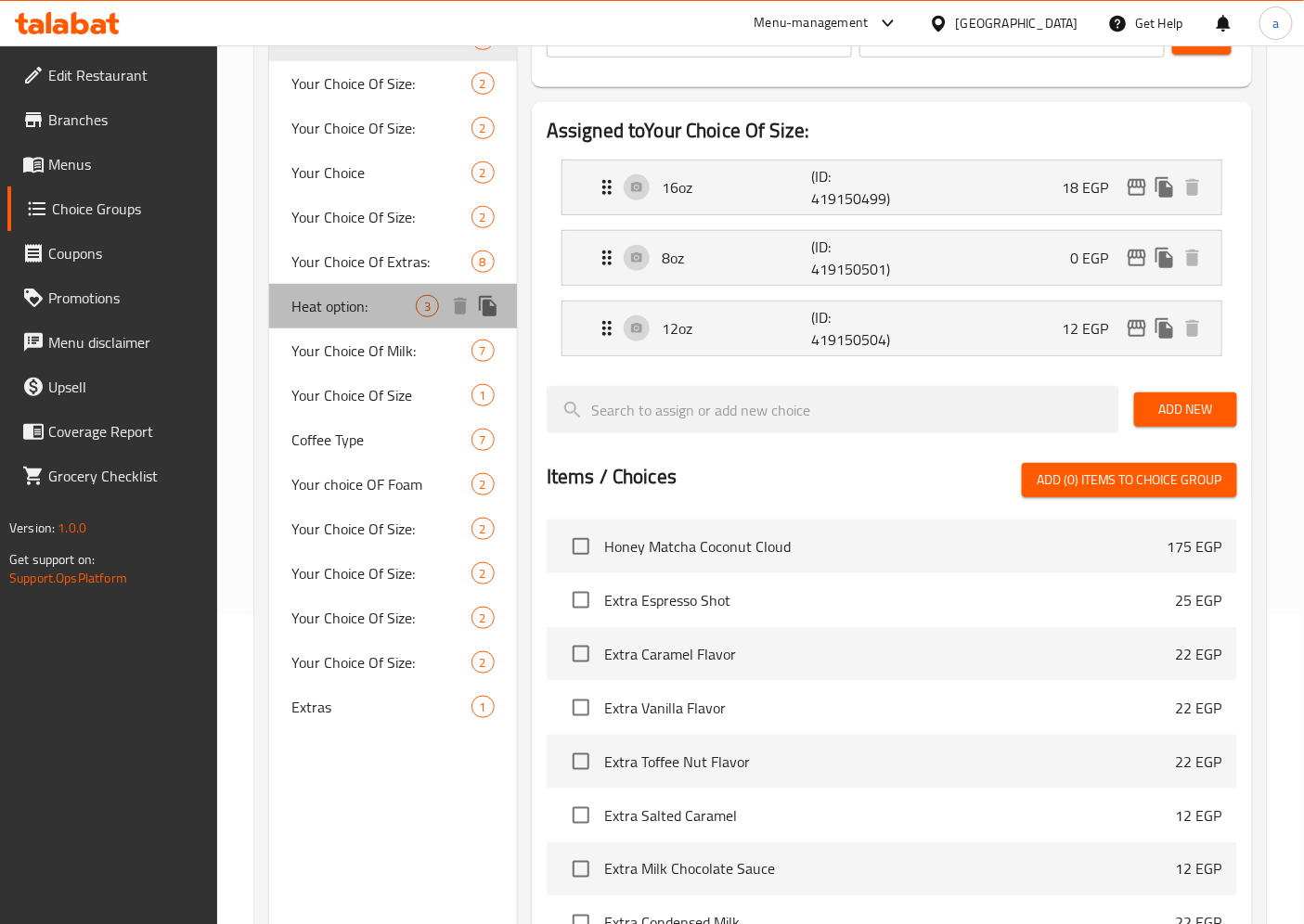
click at [358, 313] on span "Heat option:" at bounding box center [353, 306] width 124 height 22
type input "Heat option:"
type input "خيار الحرارة:"
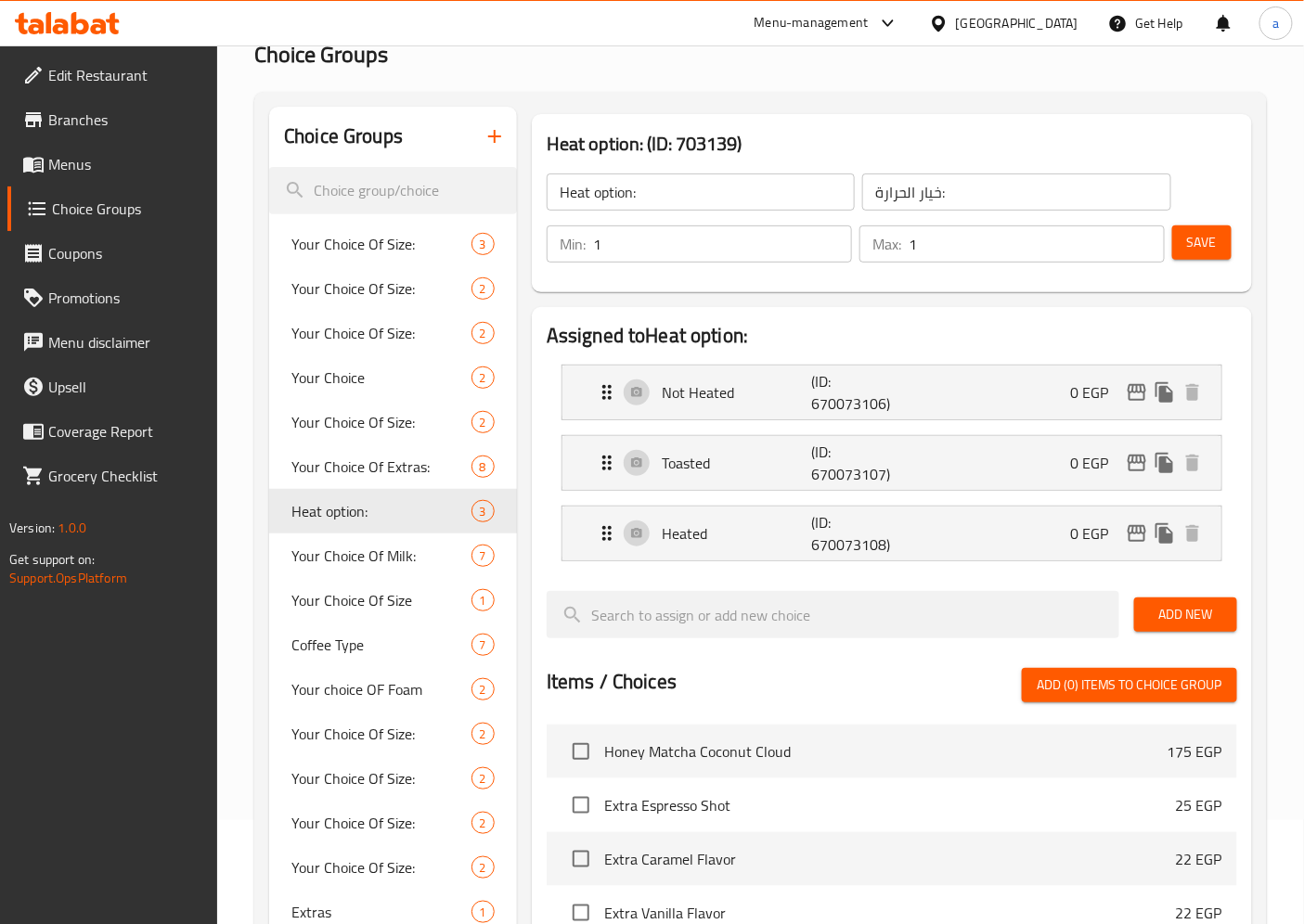
scroll to position [103, 0]
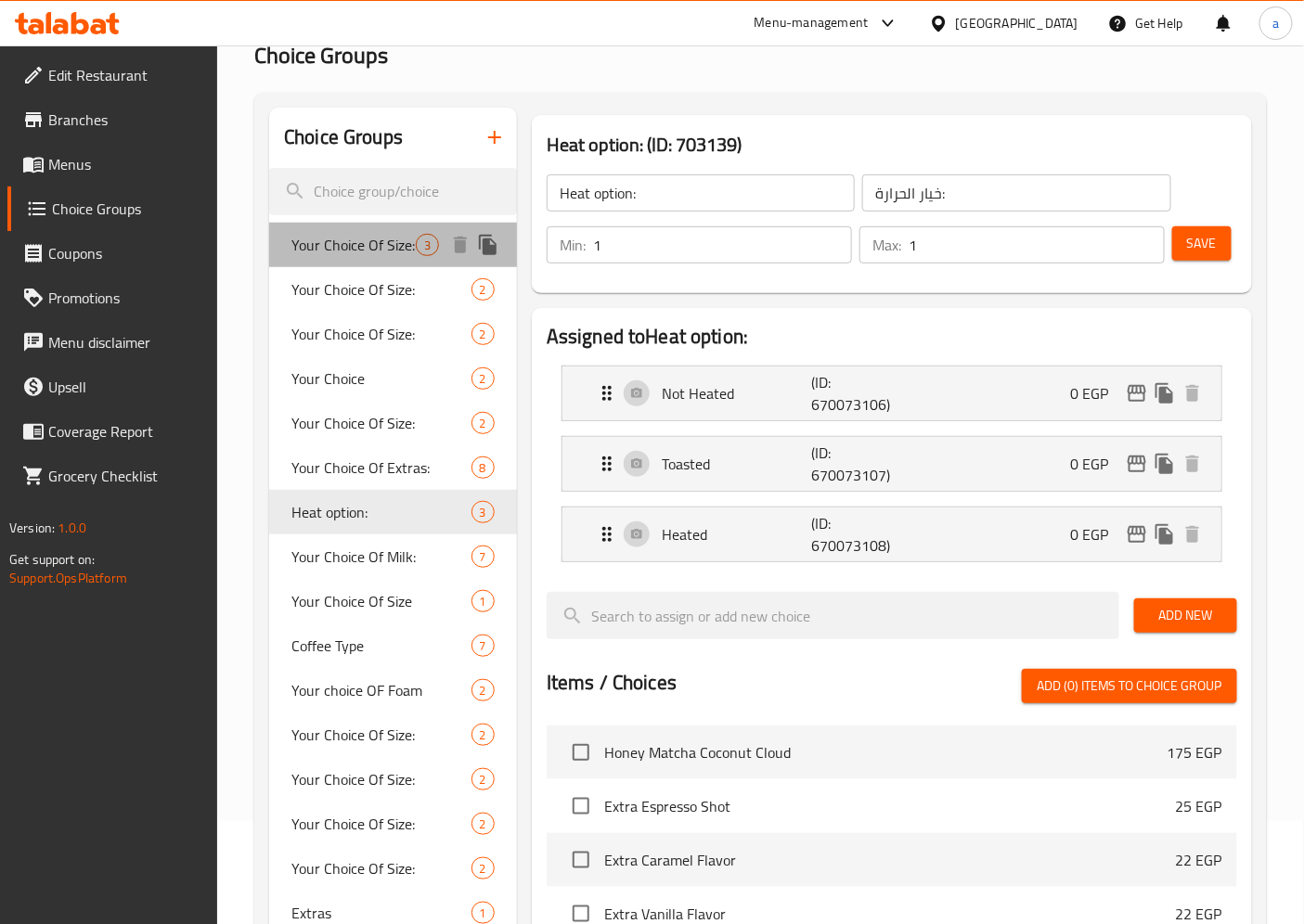
click at [374, 252] on span "Your Choice Of Size:" at bounding box center [353, 245] width 124 height 22
type input "Your Choice Of Size:"
type input "إختيارك من الحجم:"
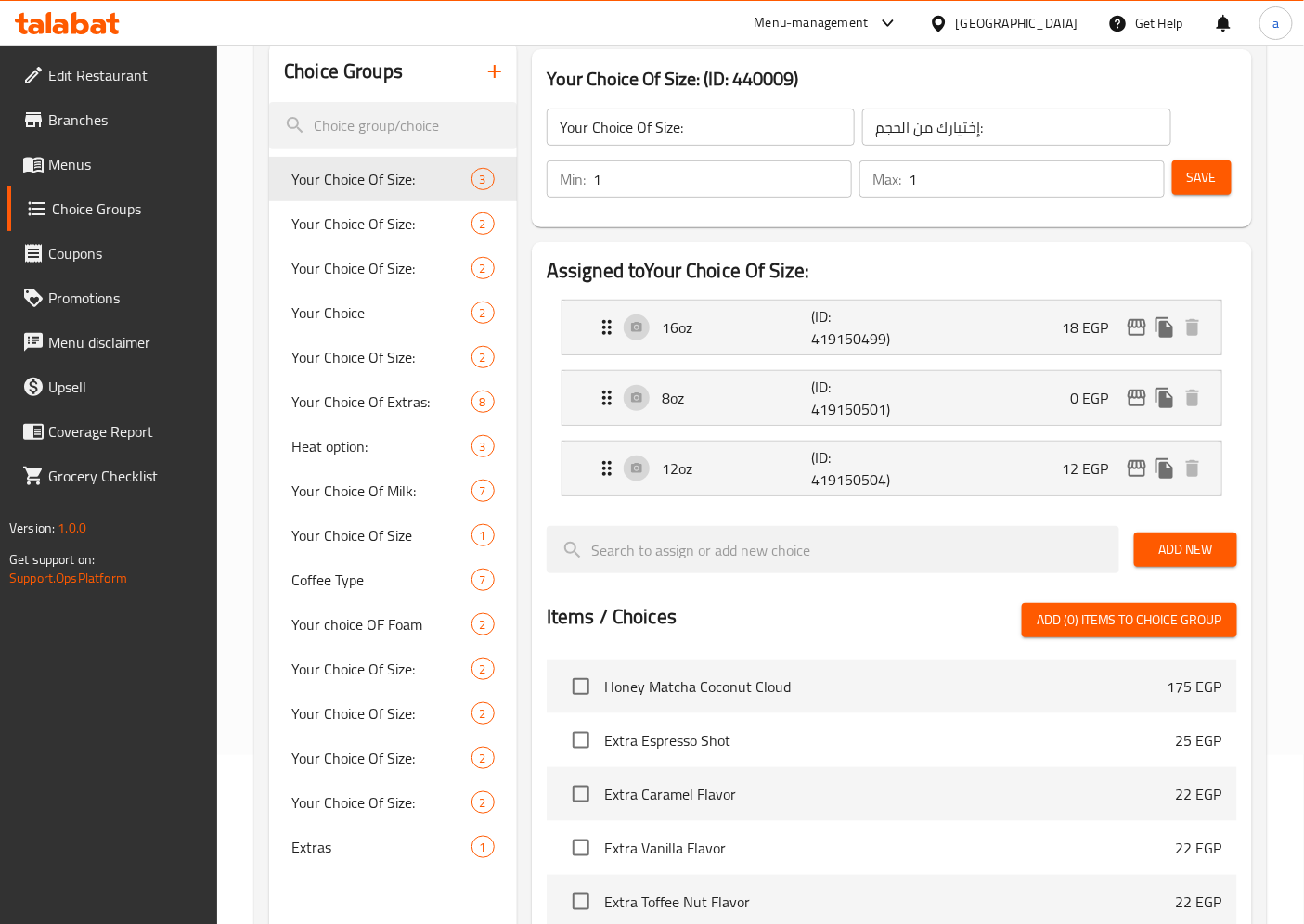
scroll to position [206, 0]
